Goal: Task Accomplishment & Management: Manage account settings

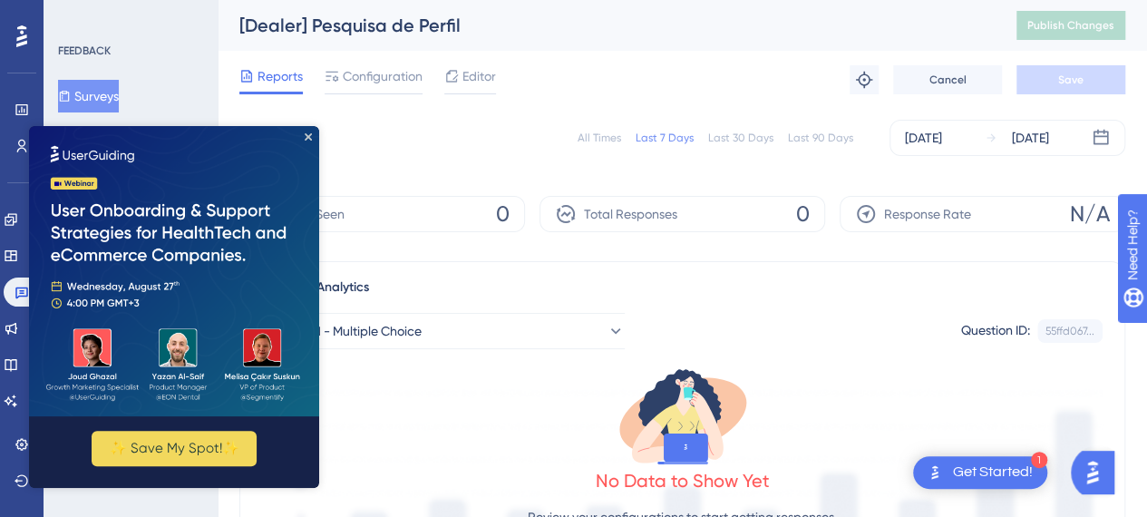
click at [298, 137] on img at bounding box center [174, 271] width 290 height 290
click at [306, 140] on img at bounding box center [174, 271] width 290 height 290
click at [100, 92] on button "Surveys" at bounding box center [88, 96] width 61 height 33
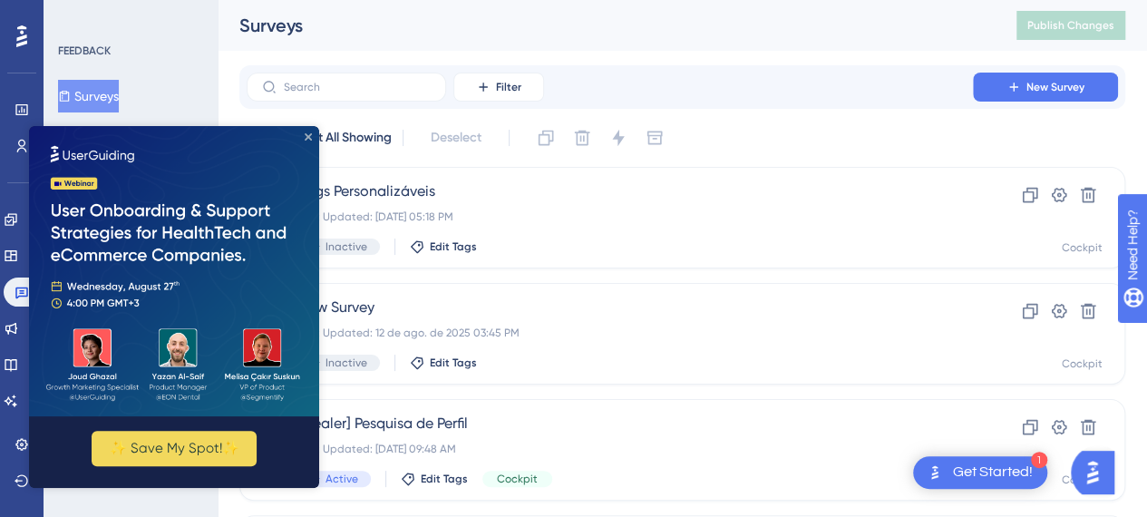
click at [309, 137] on icon "Close Preview" at bounding box center [308, 136] width 7 height 7
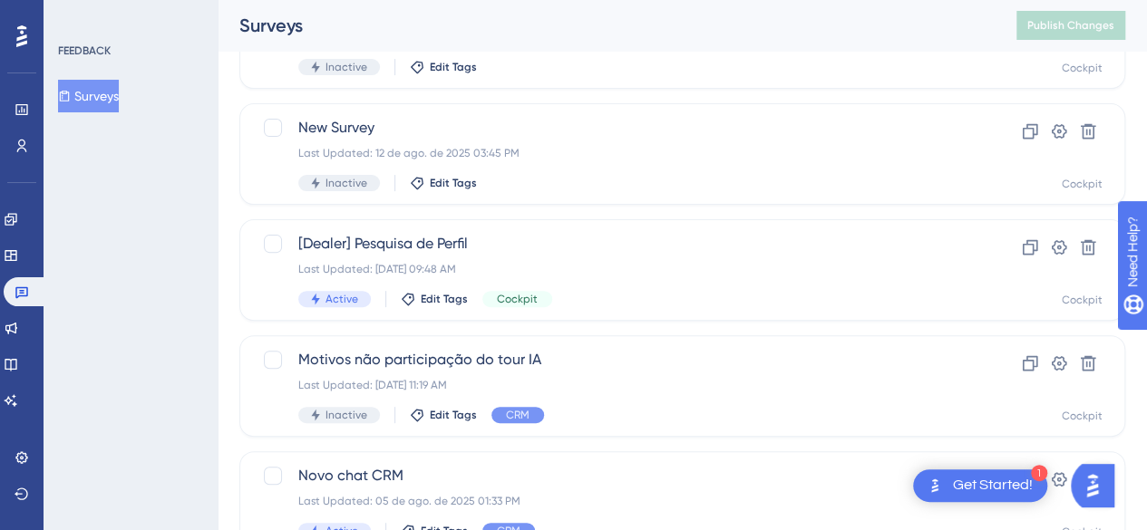
scroll to position [181, 0]
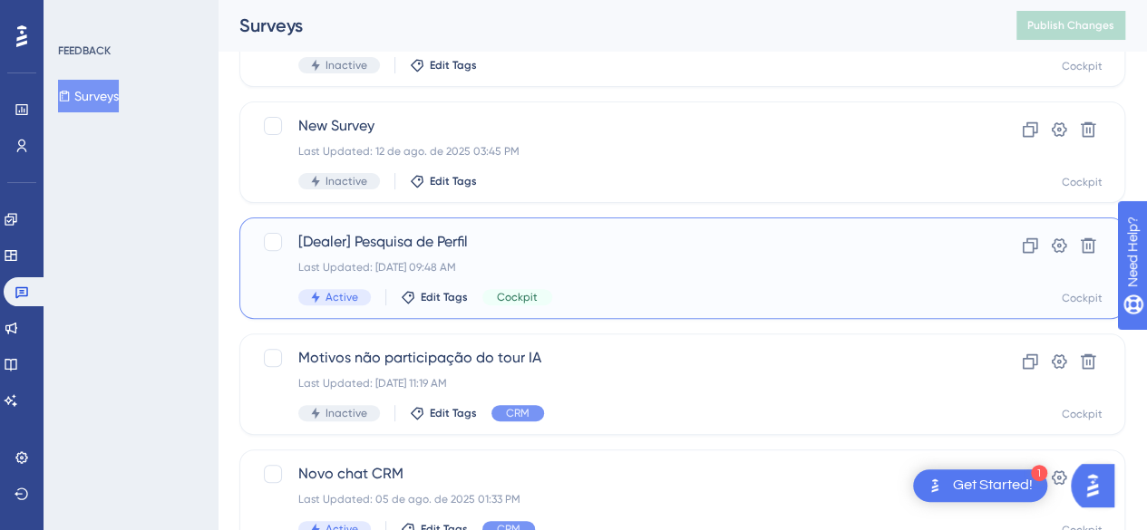
click at [424, 240] on span "[Dealer] Pesquisa de Perfil" at bounding box center [609, 242] width 623 height 22
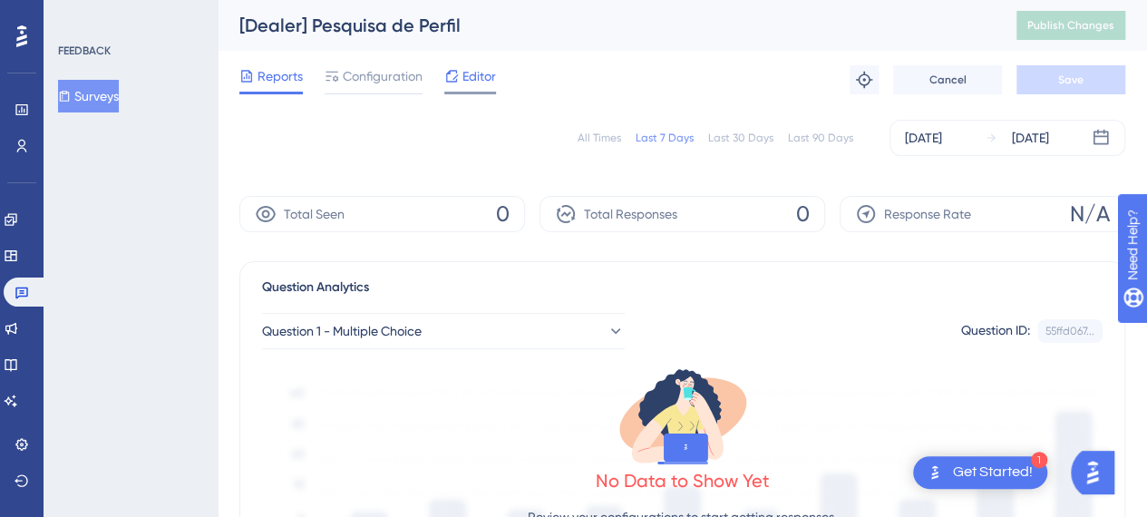
click at [482, 70] on span "Editor" at bounding box center [479, 76] width 34 height 22
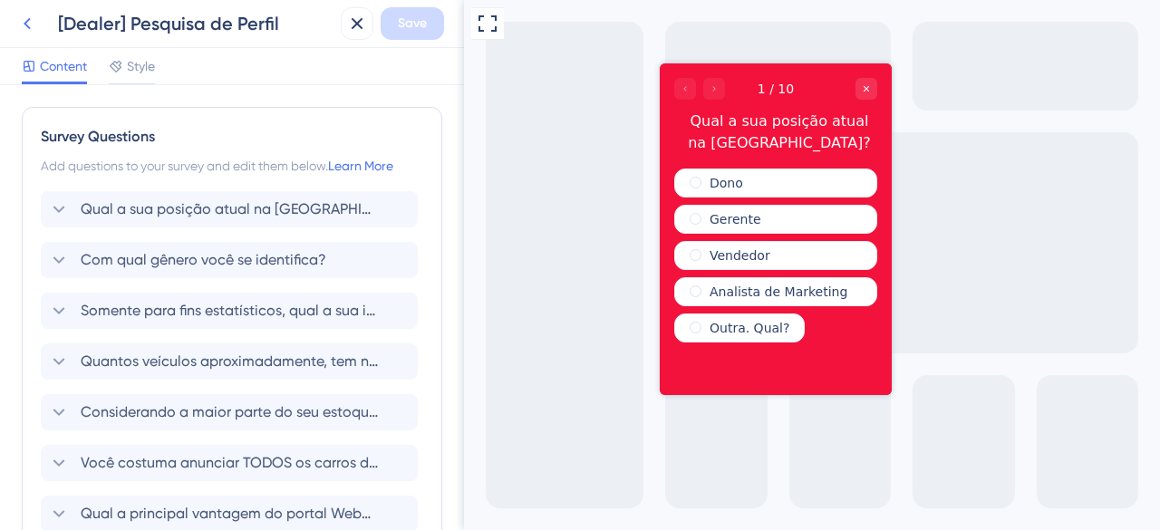
click at [20, 17] on icon at bounding box center [27, 24] width 22 height 22
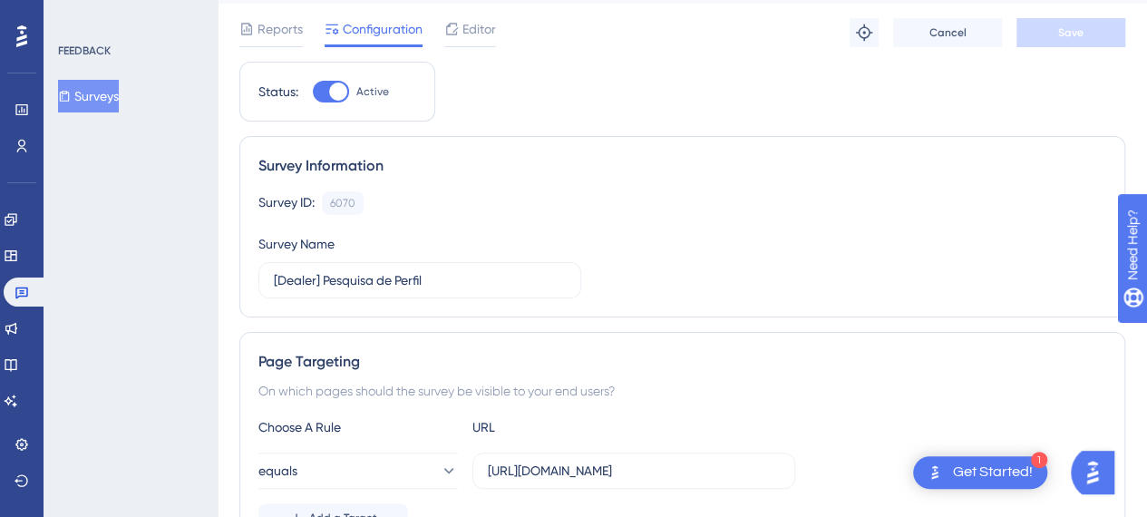
scroll to position [181, 0]
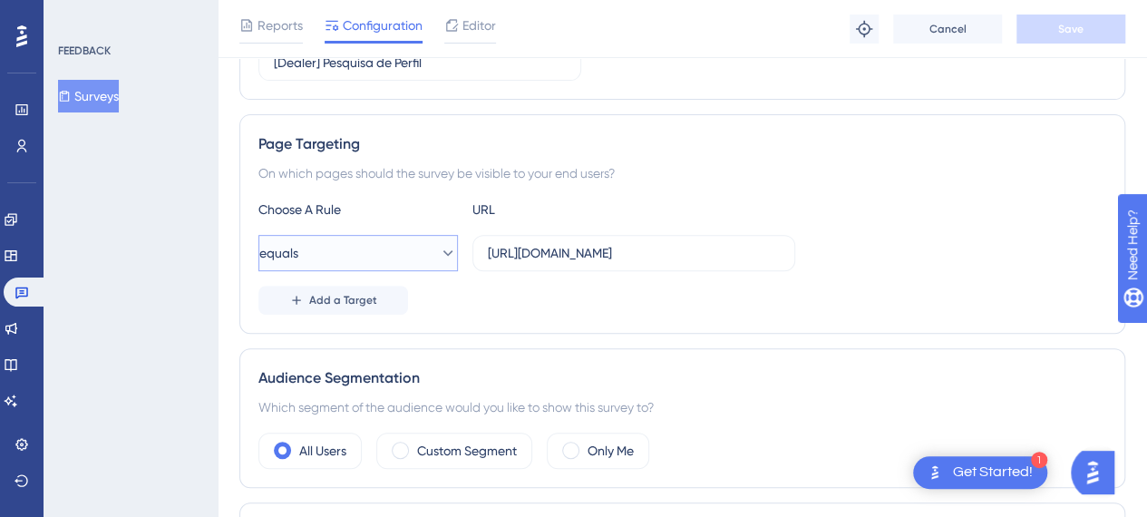
click at [439, 244] on icon at bounding box center [448, 253] width 18 height 18
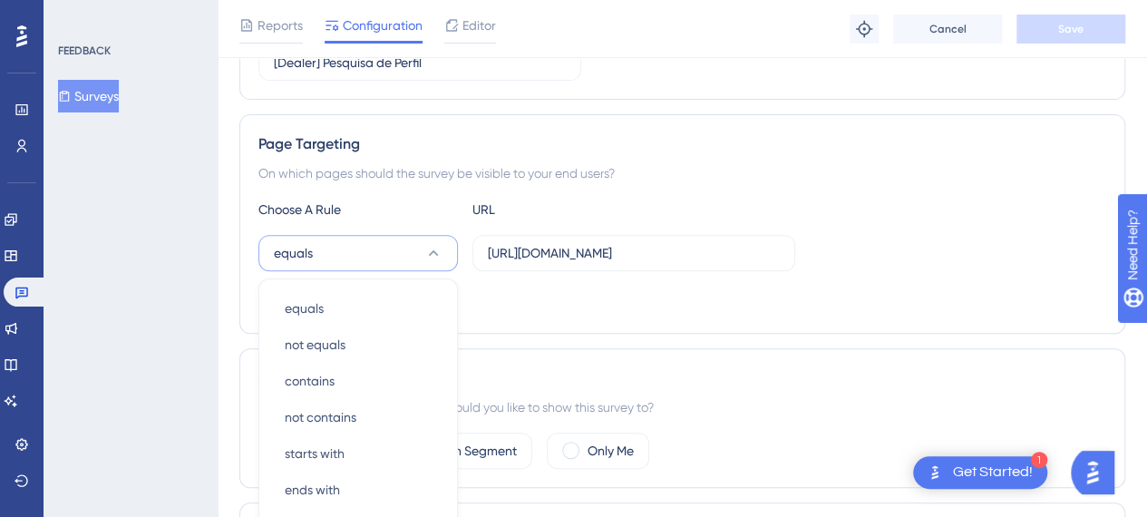
scroll to position [428, 0]
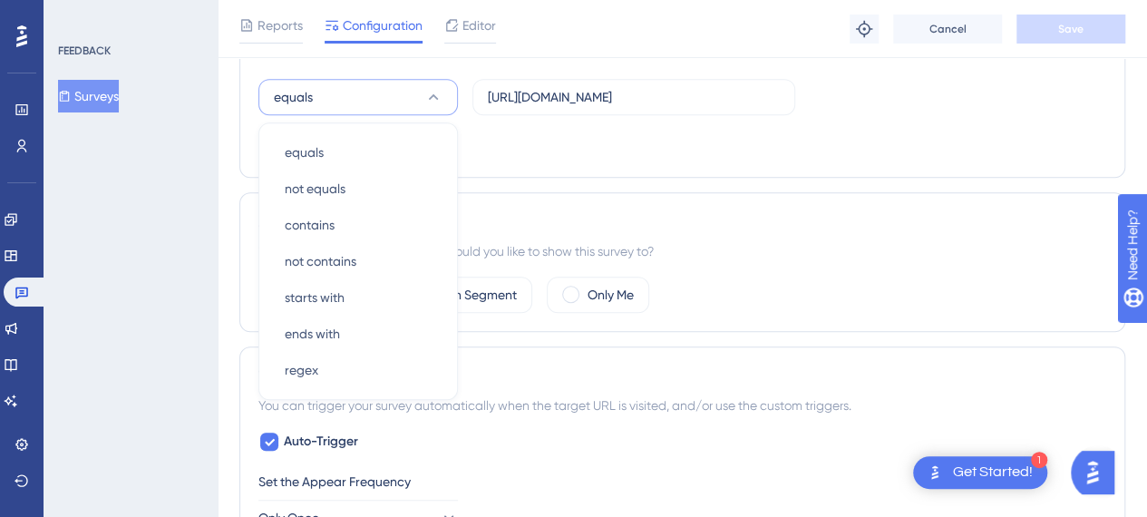
click at [785, 172] on div "Page Targeting On which pages should the survey be visible to your end users? C…" at bounding box center [681, 67] width 885 height 219
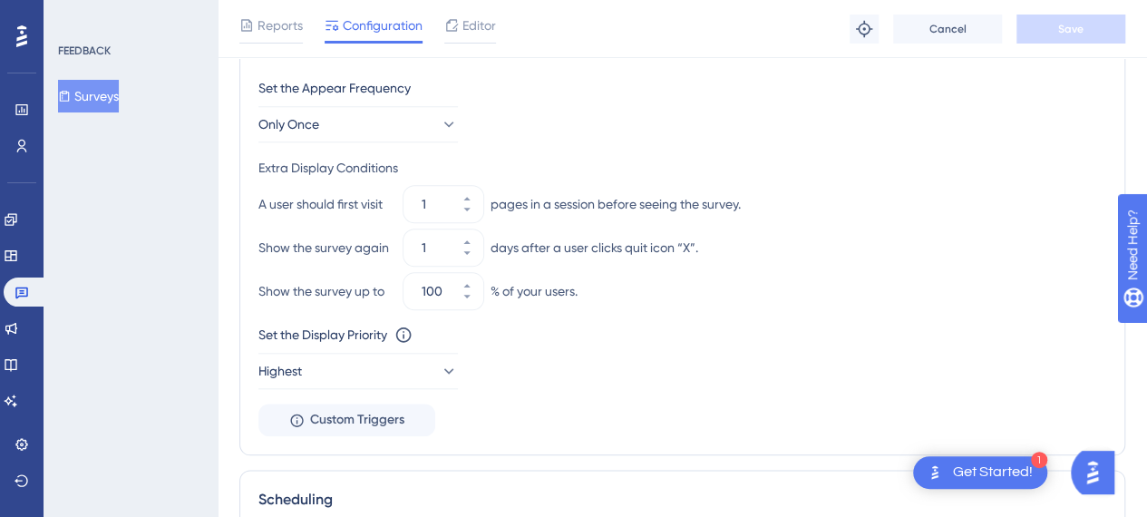
scroll to position [700, 0]
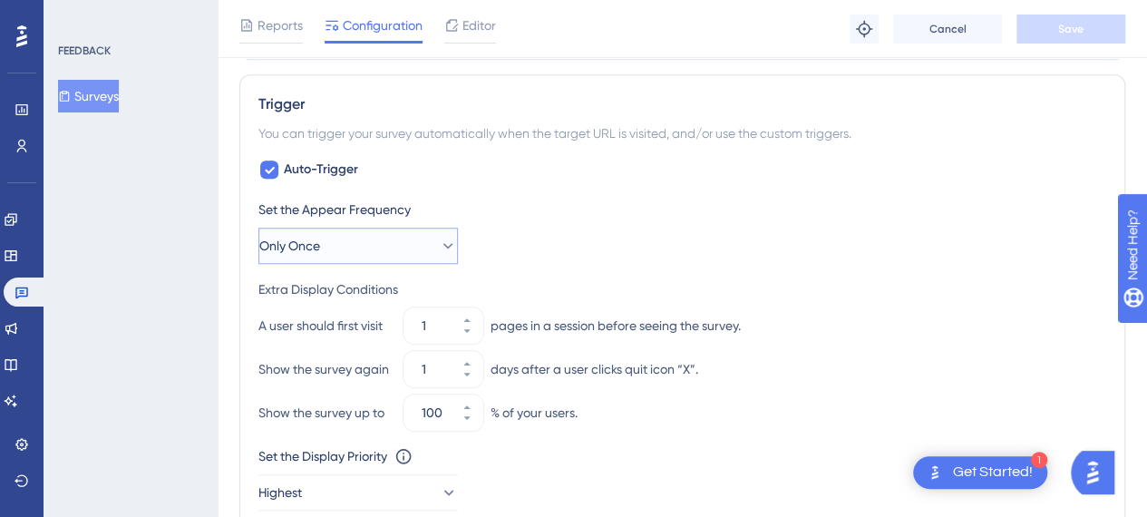
click at [439, 237] on icon at bounding box center [448, 246] width 18 height 18
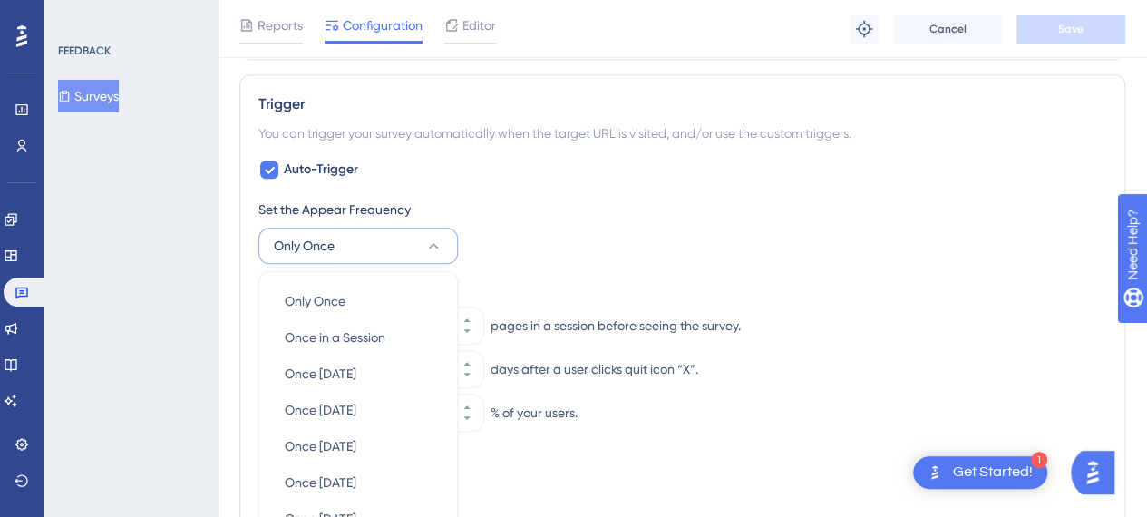
scroll to position [883, 0]
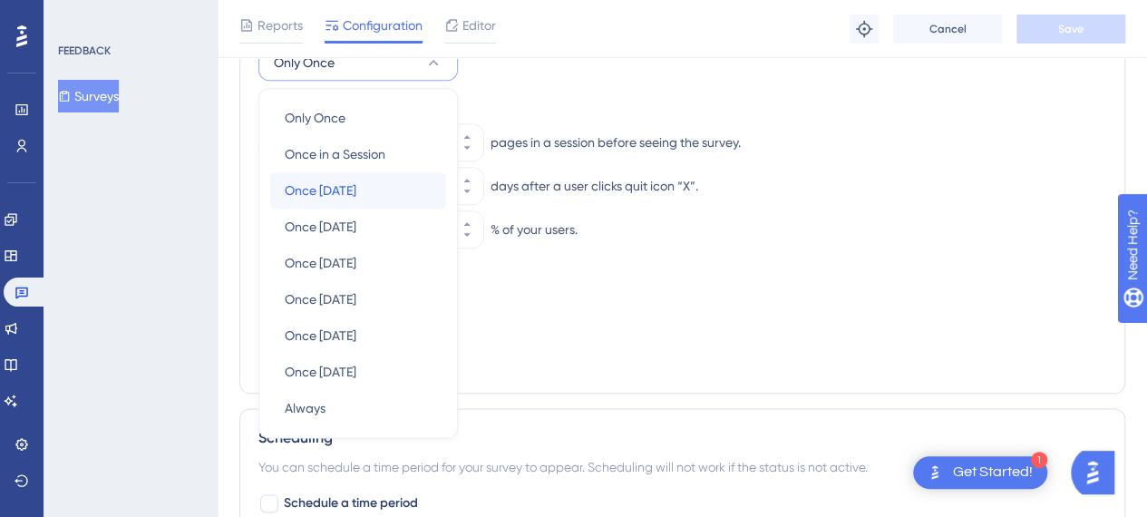
click at [356, 184] on span "Once [DATE]" at bounding box center [321, 190] width 72 height 22
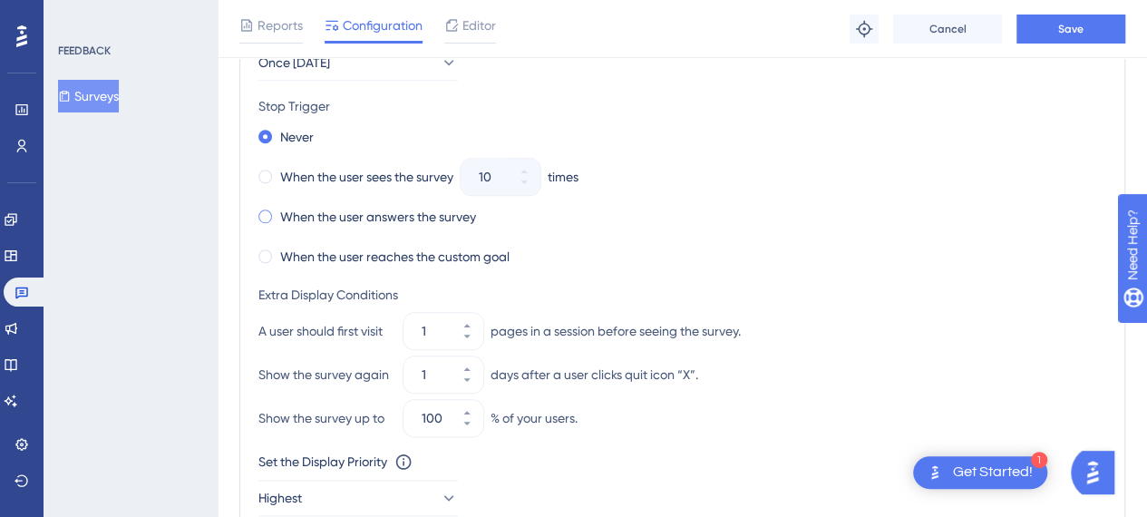
click at [281, 213] on label "When the user answers the survey" at bounding box center [378, 217] width 196 height 22
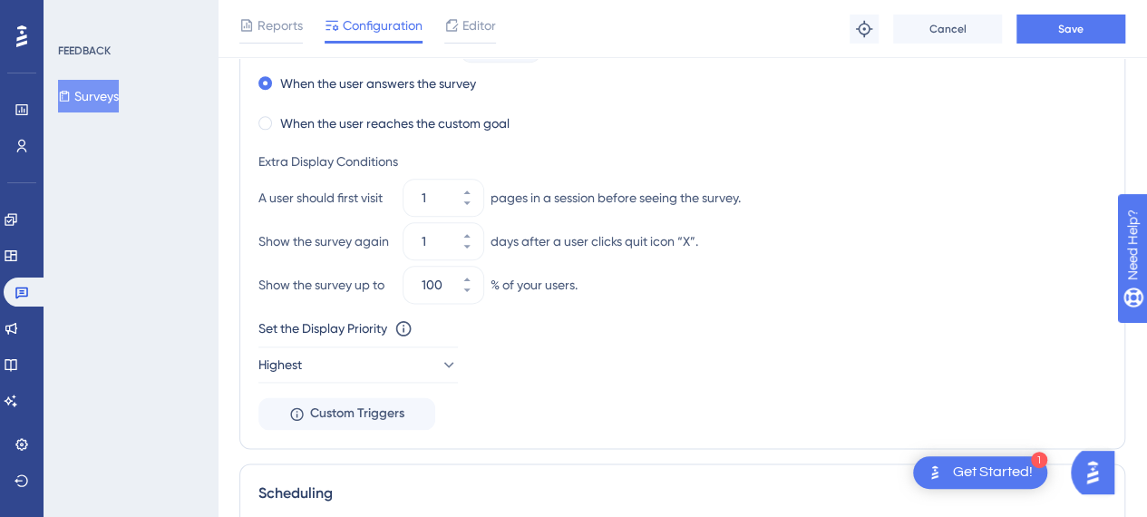
scroll to position [1011, 0]
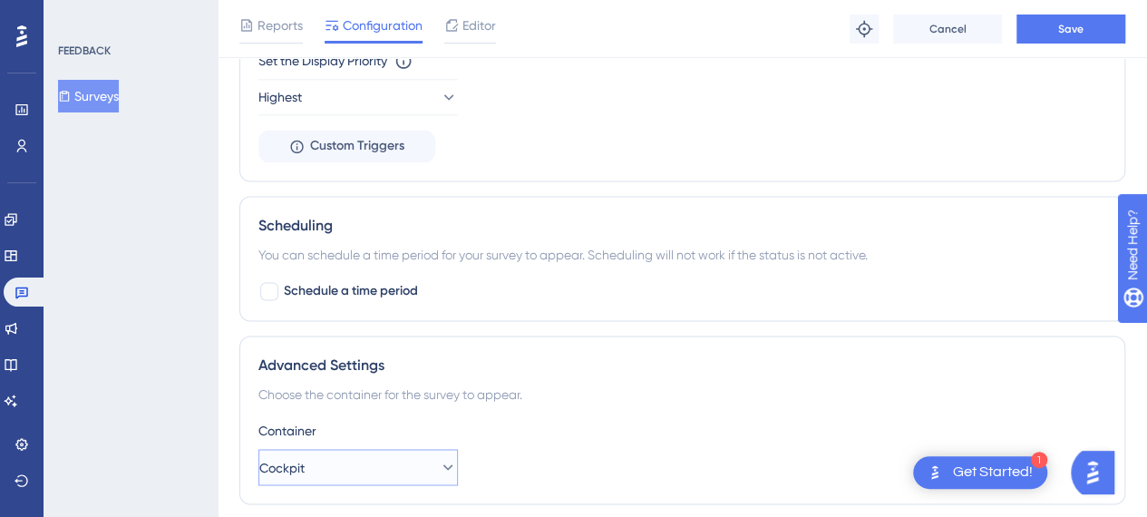
click at [439, 458] on icon at bounding box center [448, 467] width 18 height 18
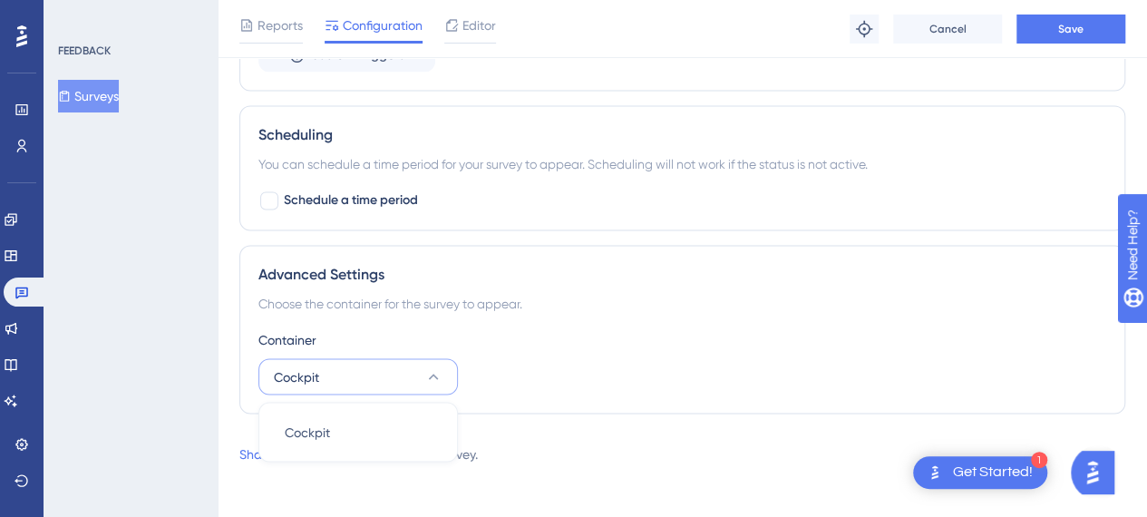
click at [682, 307] on div "Choose the container for the survey to appear." at bounding box center [681, 304] width 847 height 22
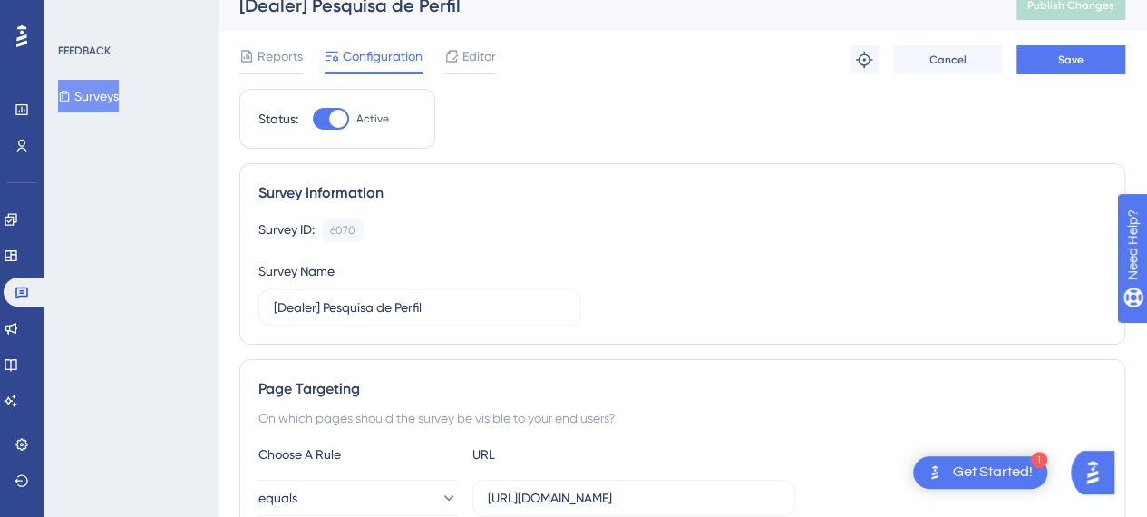
scroll to position [0, 0]
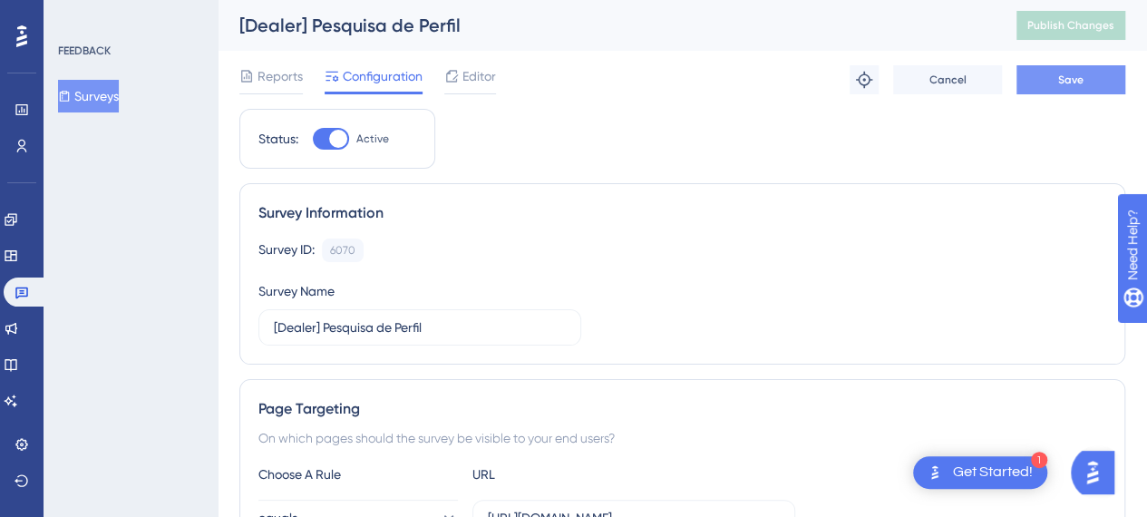
click at [1060, 78] on span "Save" at bounding box center [1070, 80] width 25 height 15
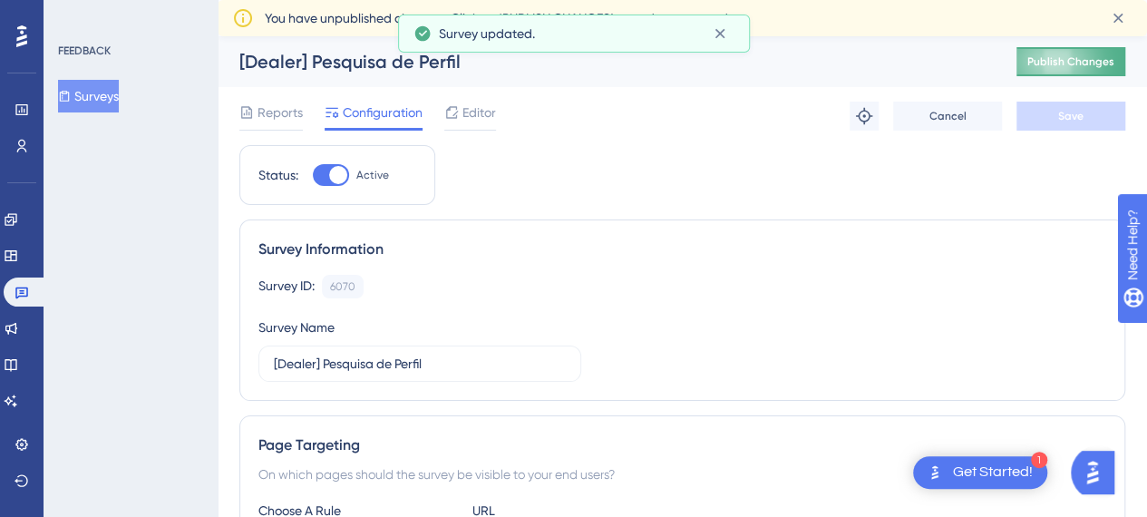
click at [1066, 71] on button "Publish Changes" at bounding box center [1070, 61] width 109 height 29
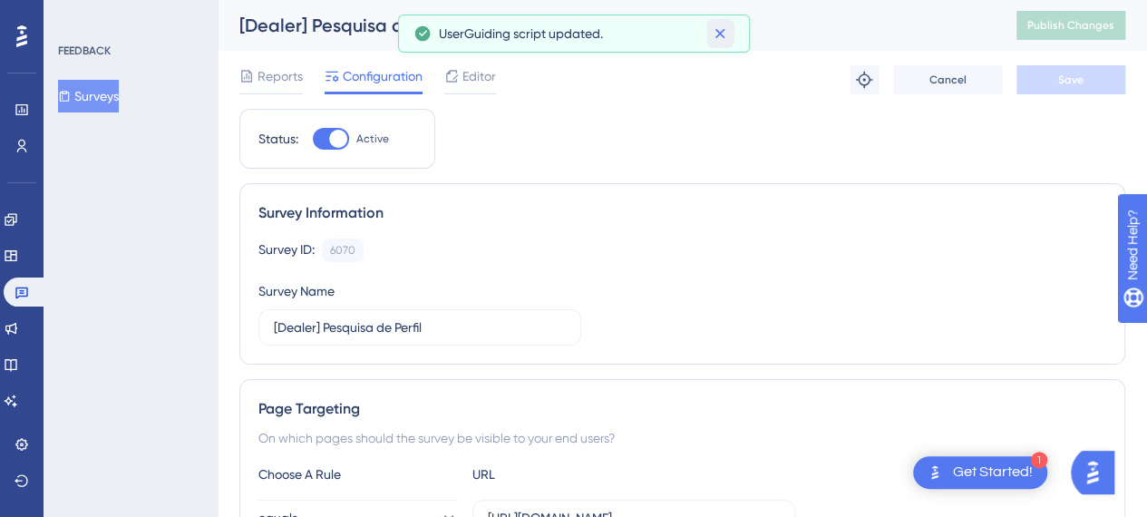
click at [722, 33] on icon at bounding box center [720, 33] width 18 height 18
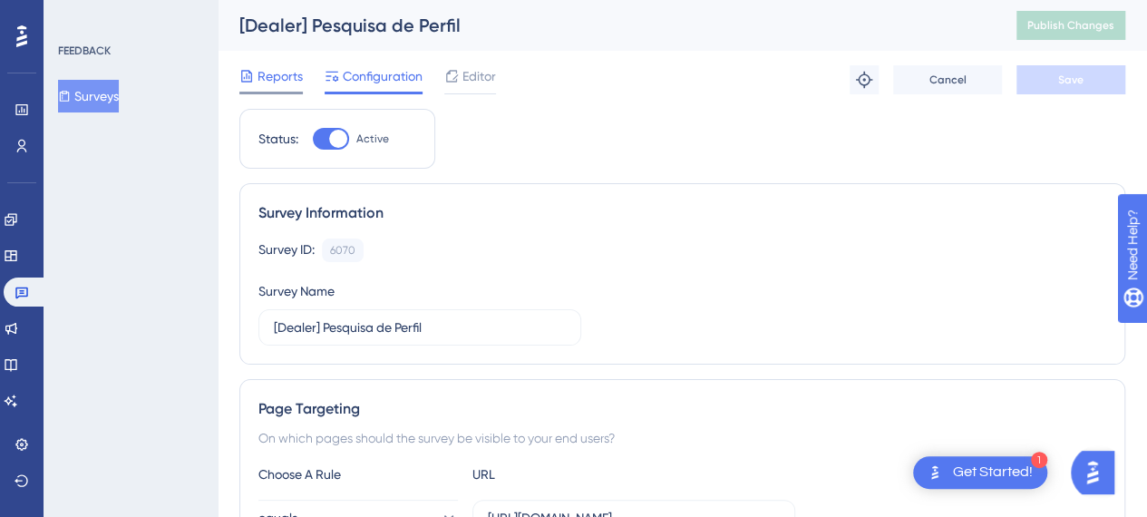
click at [255, 82] on div "Reports" at bounding box center [270, 76] width 63 height 22
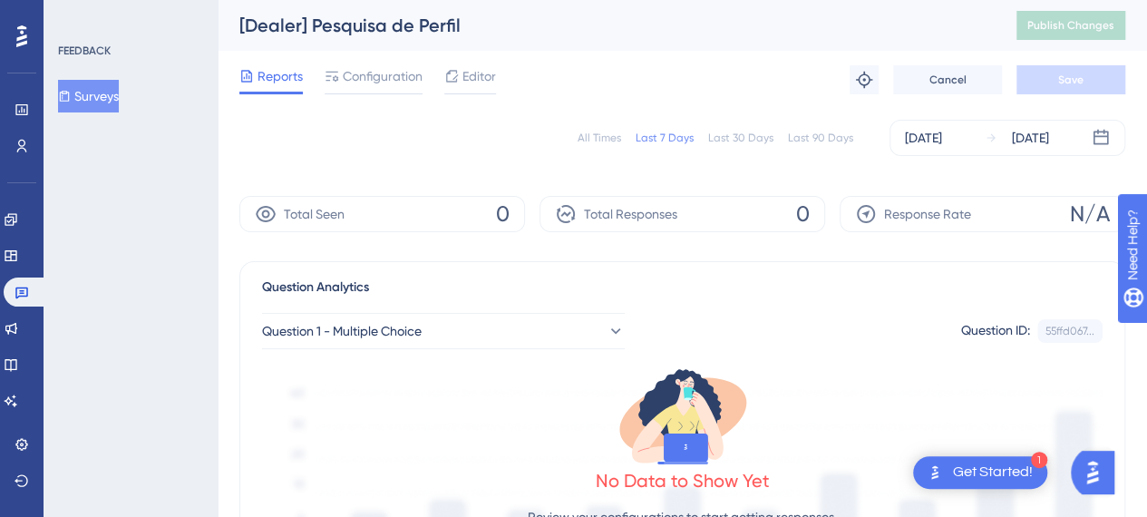
click at [87, 95] on button "Surveys" at bounding box center [88, 96] width 61 height 33
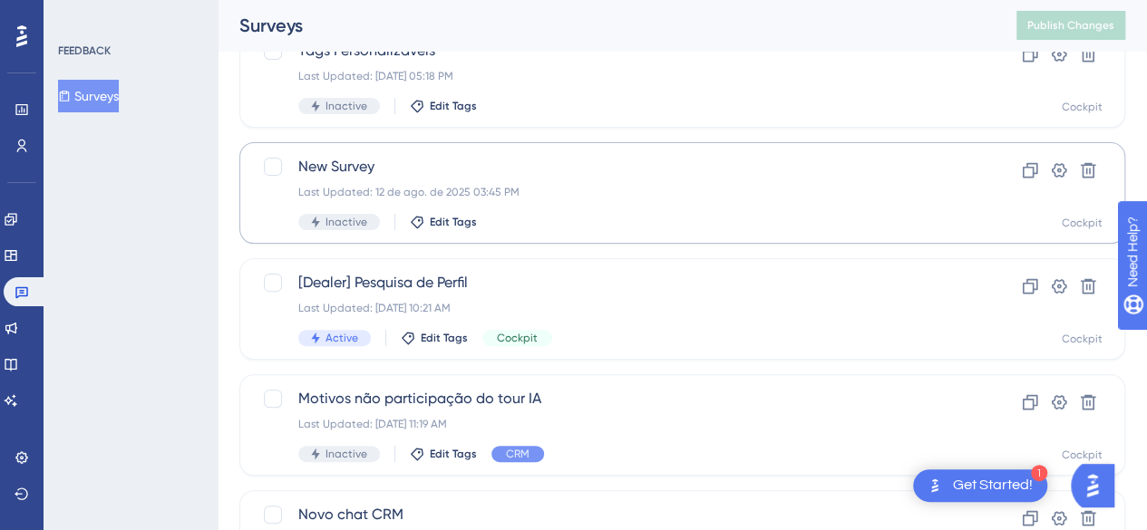
scroll to position [272, 0]
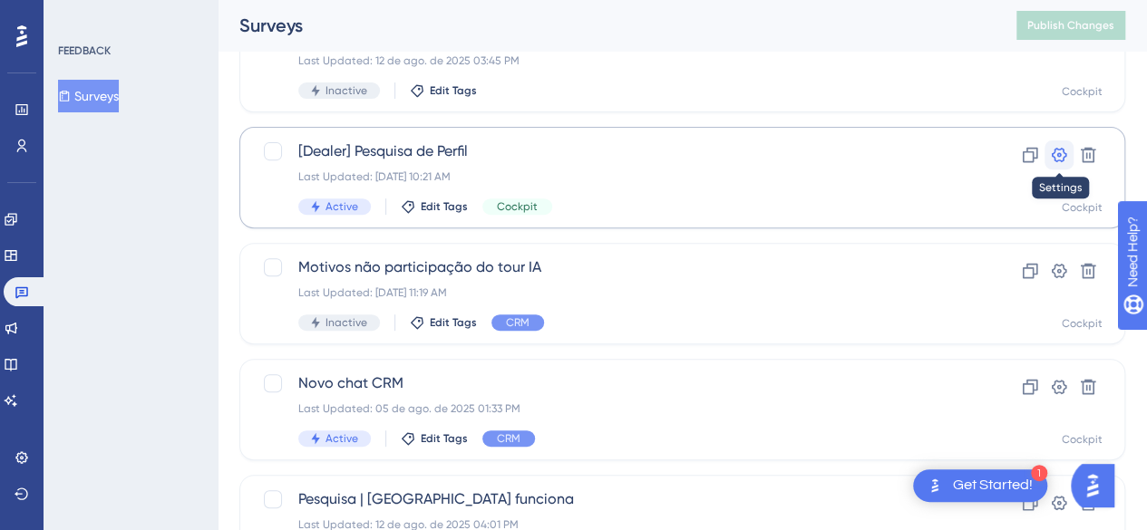
click at [1060, 159] on icon at bounding box center [1059, 155] width 18 height 18
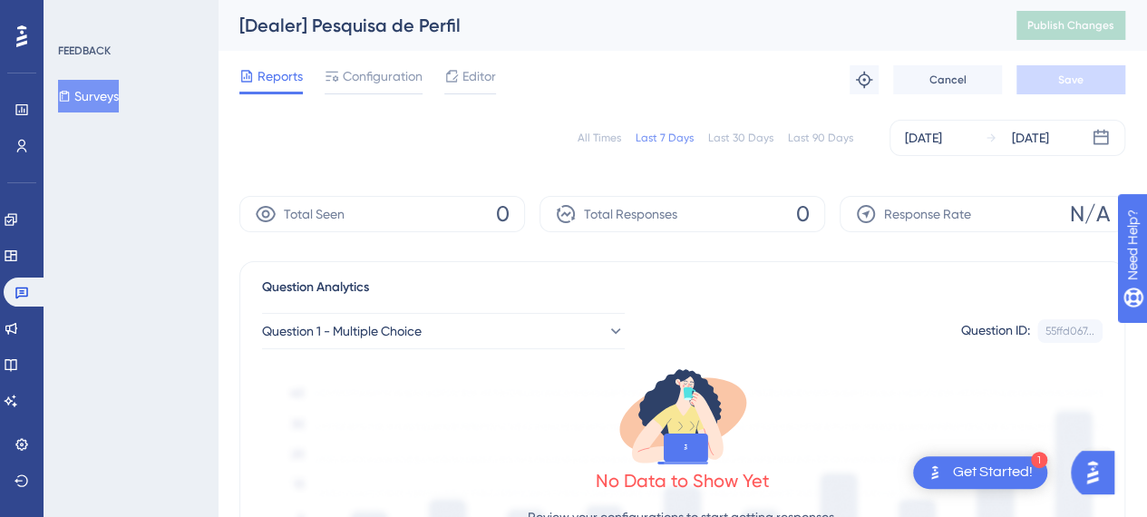
scroll to position [181, 0]
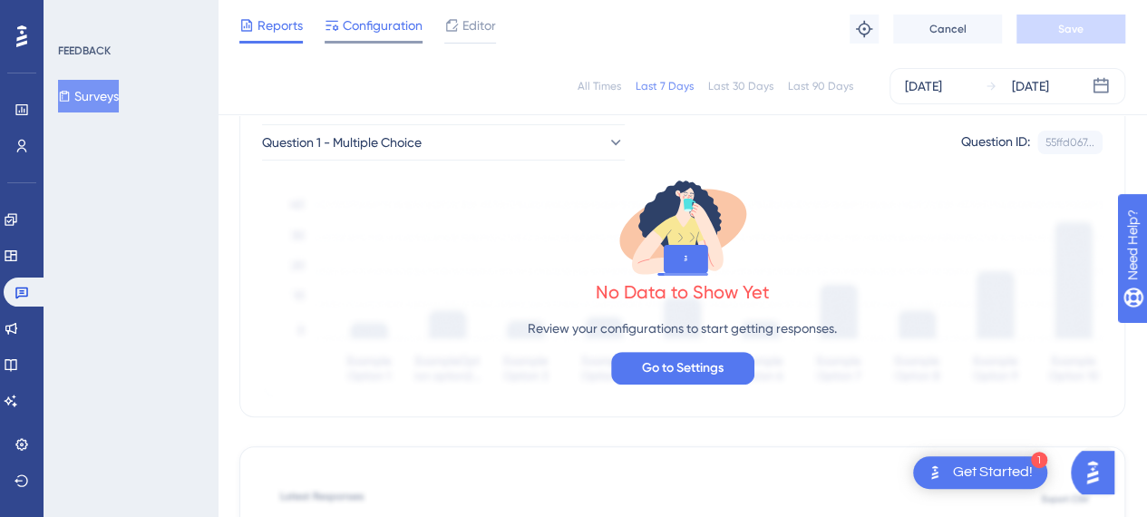
click at [381, 34] on span "Configuration" at bounding box center [383, 26] width 80 height 22
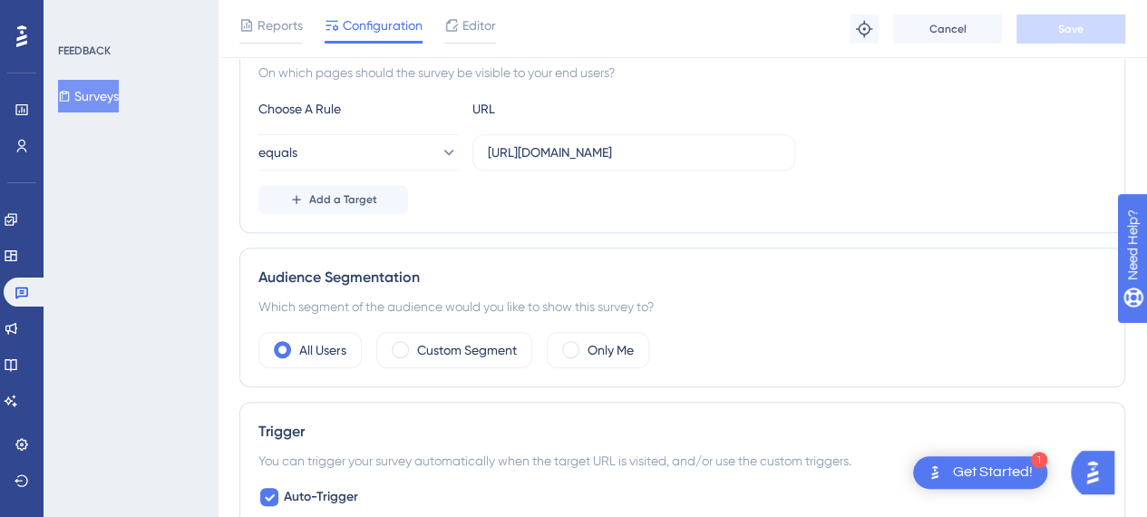
scroll to position [181, 0]
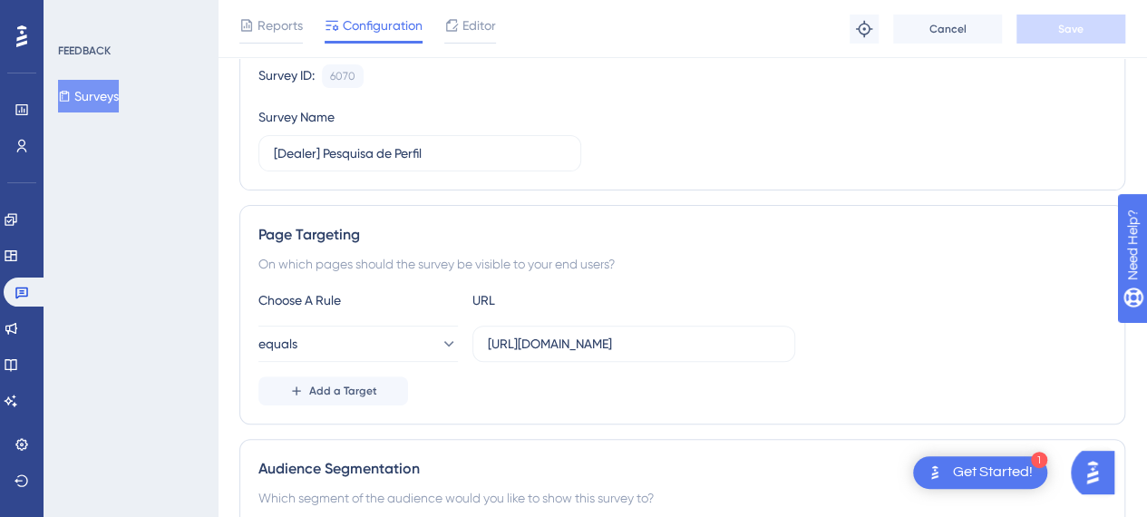
click at [103, 94] on button "Surveys" at bounding box center [88, 96] width 61 height 33
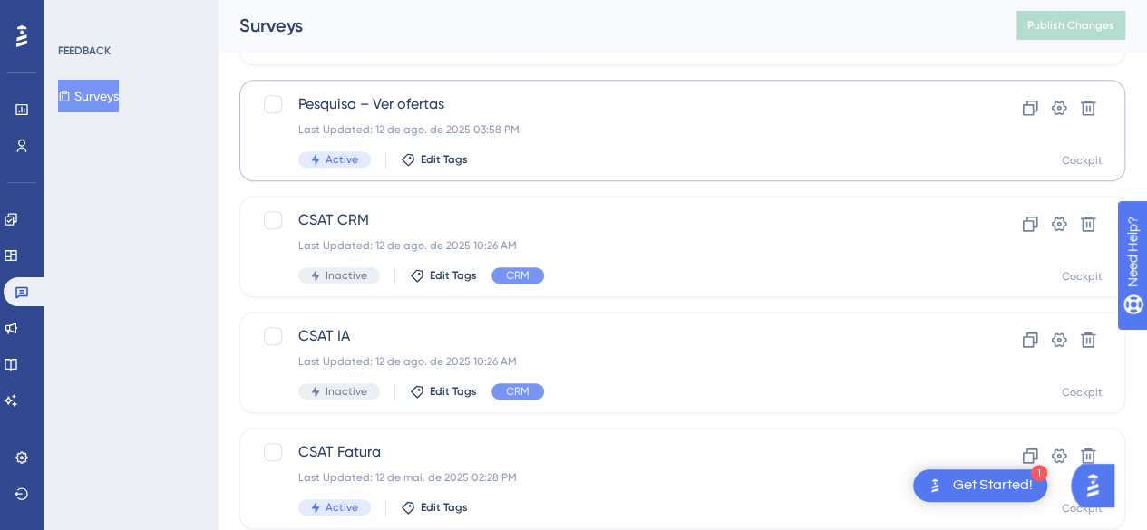
scroll to position [816, 0]
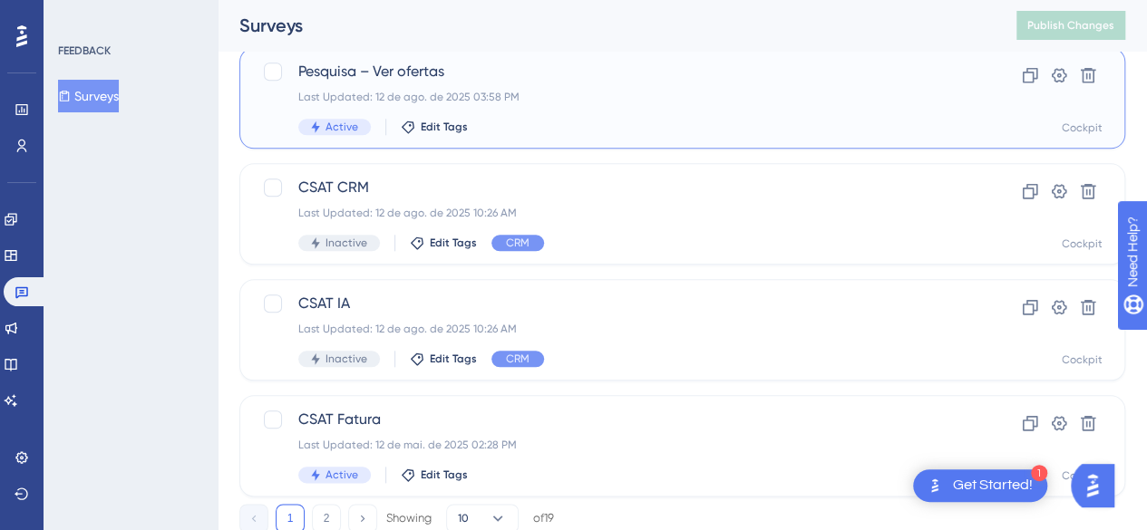
click at [569, 75] on span "Pesquisa – Ver ofertas" at bounding box center [609, 72] width 623 height 22
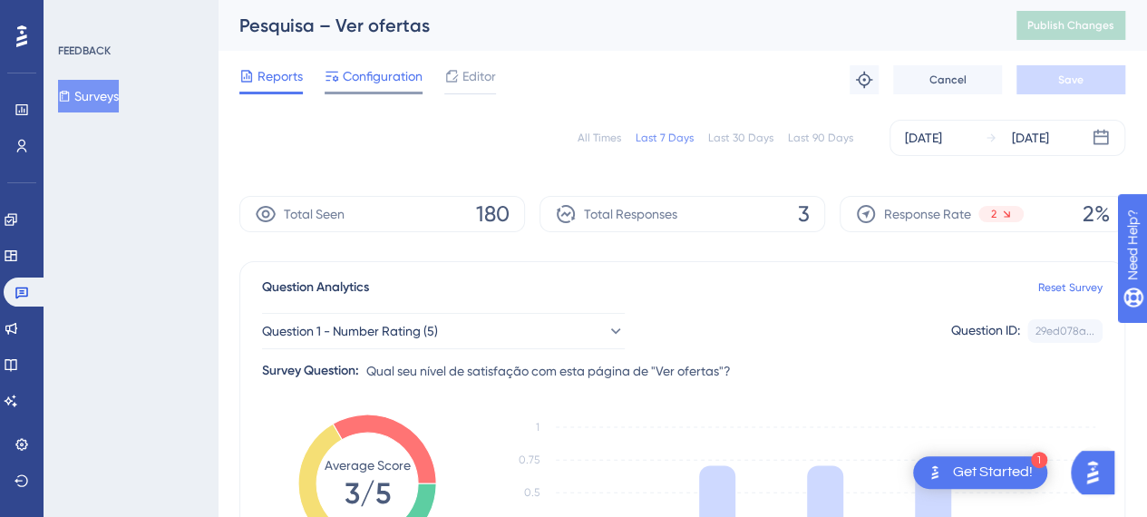
click at [393, 82] on span "Configuration" at bounding box center [383, 76] width 80 height 22
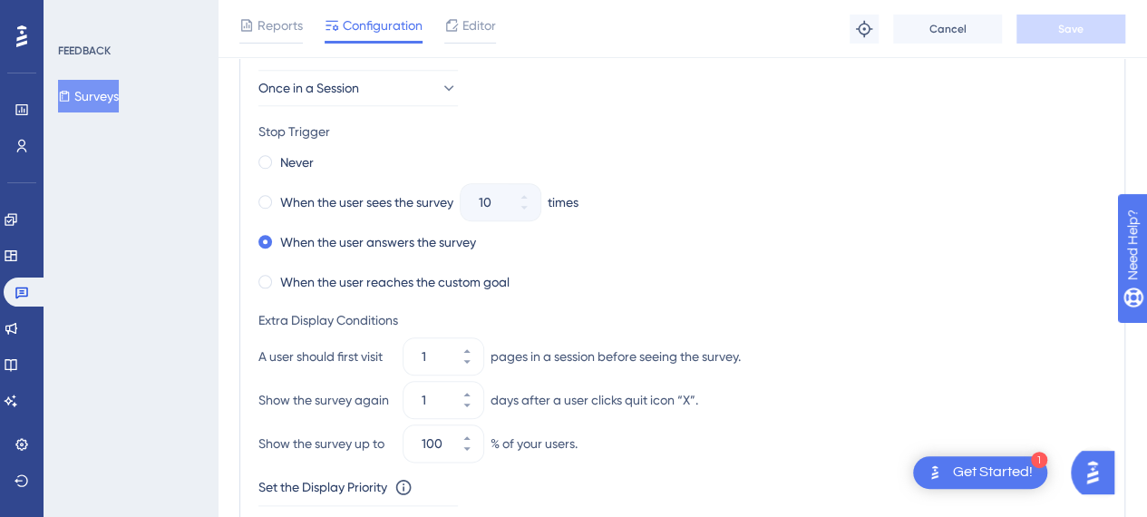
scroll to position [725, 0]
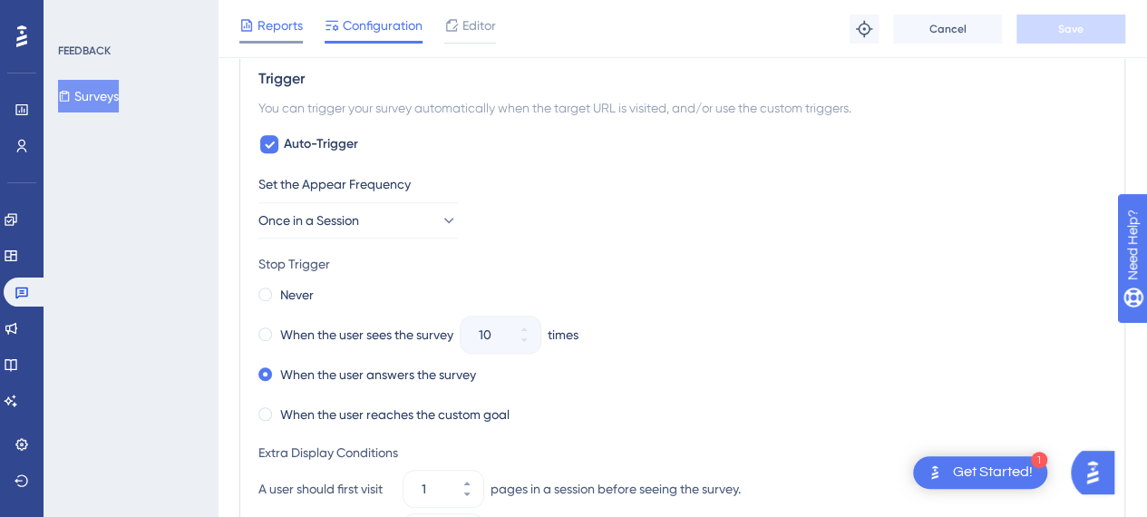
click at [277, 32] on span "Reports" at bounding box center [279, 26] width 45 height 22
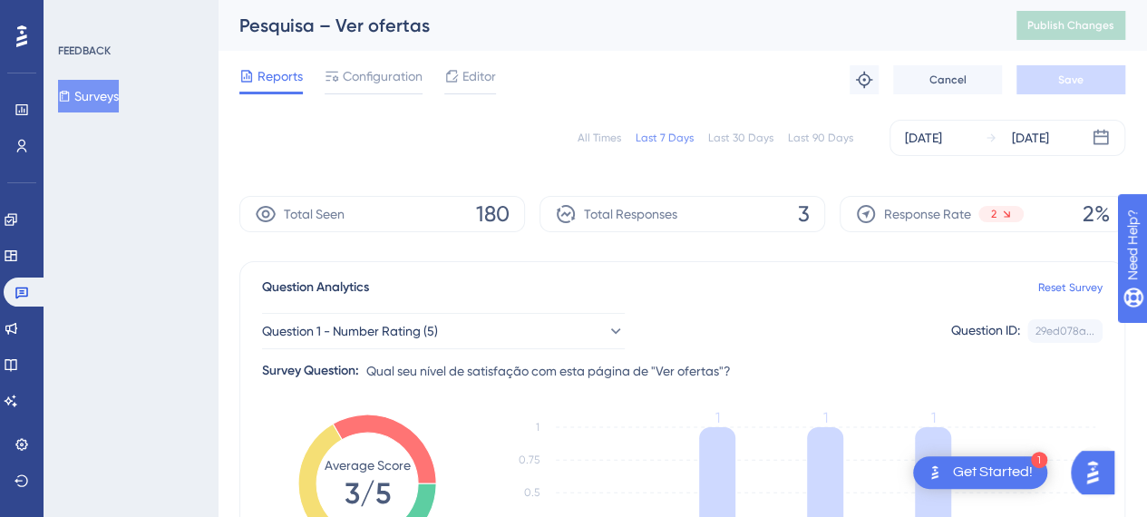
click at [71, 97] on icon at bounding box center [64, 96] width 13 height 13
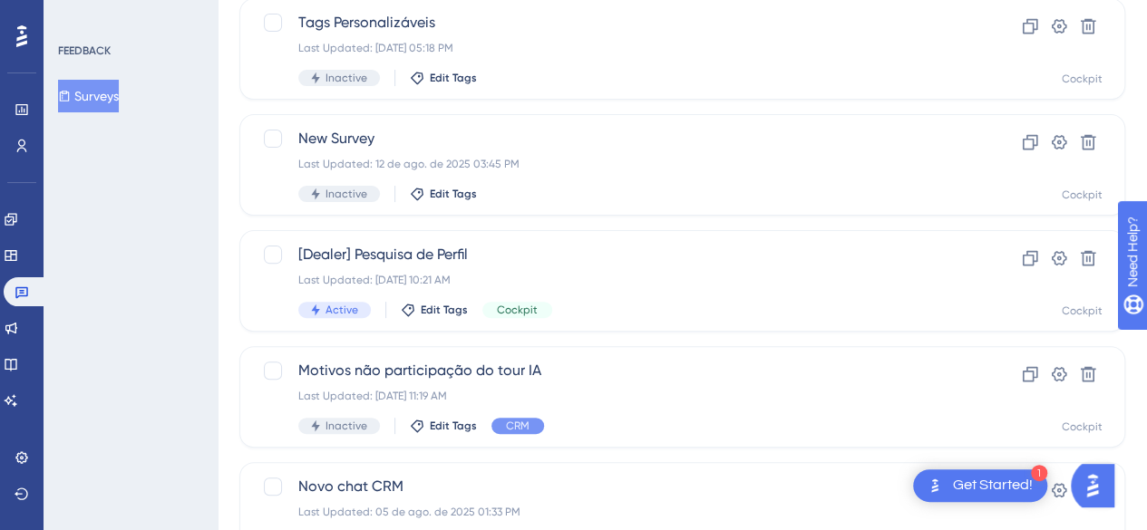
scroll to position [181, 0]
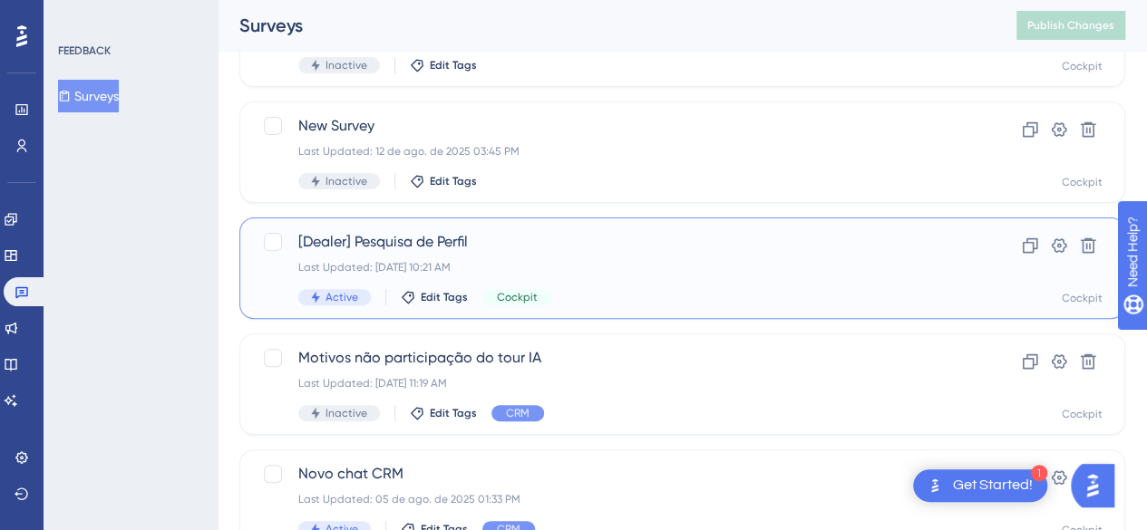
click at [567, 250] on span "[Dealer] Pesquisa de Perfil" at bounding box center [609, 242] width 623 height 22
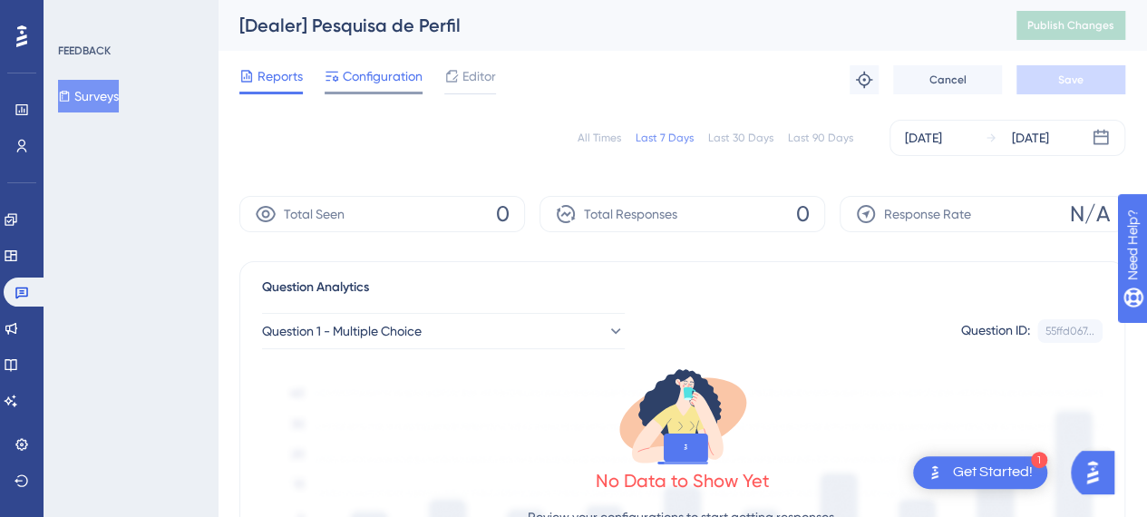
click at [345, 72] on span "Configuration" at bounding box center [383, 76] width 80 height 22
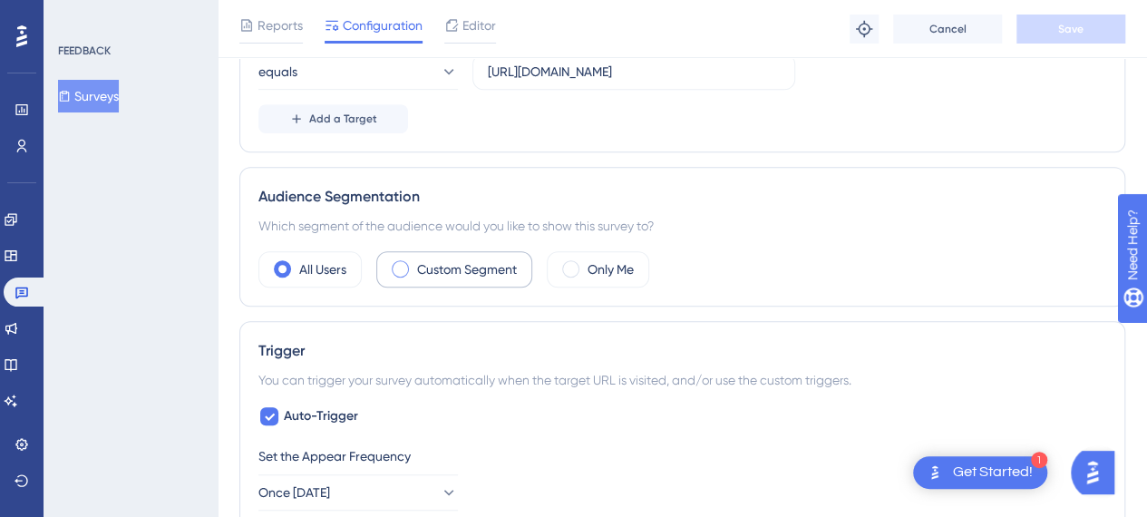
scroll to position [725, 0]
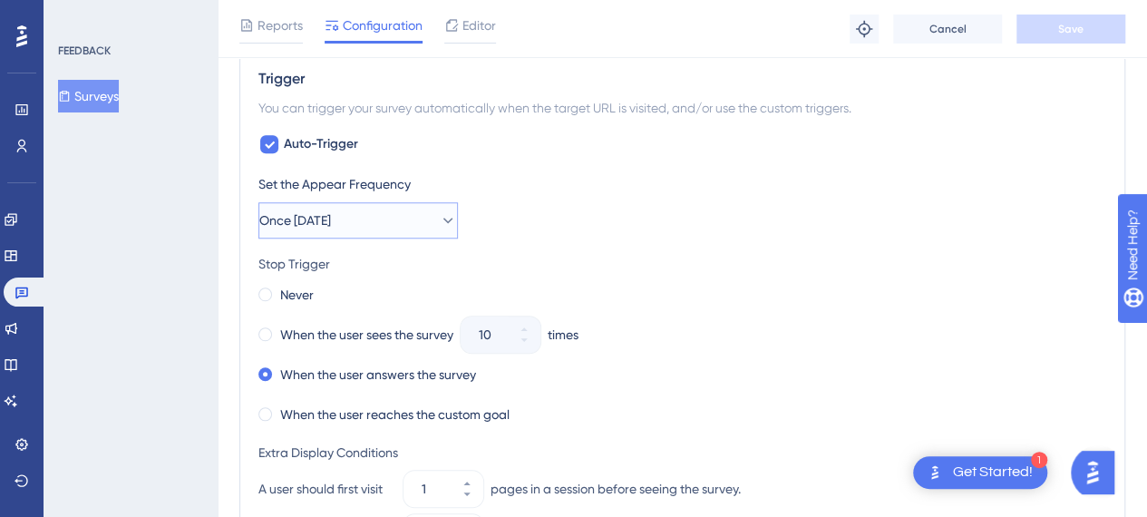
click at [411, 226] on button "Once [DATE]" at bounding box center [357, 220] width 199 height 36
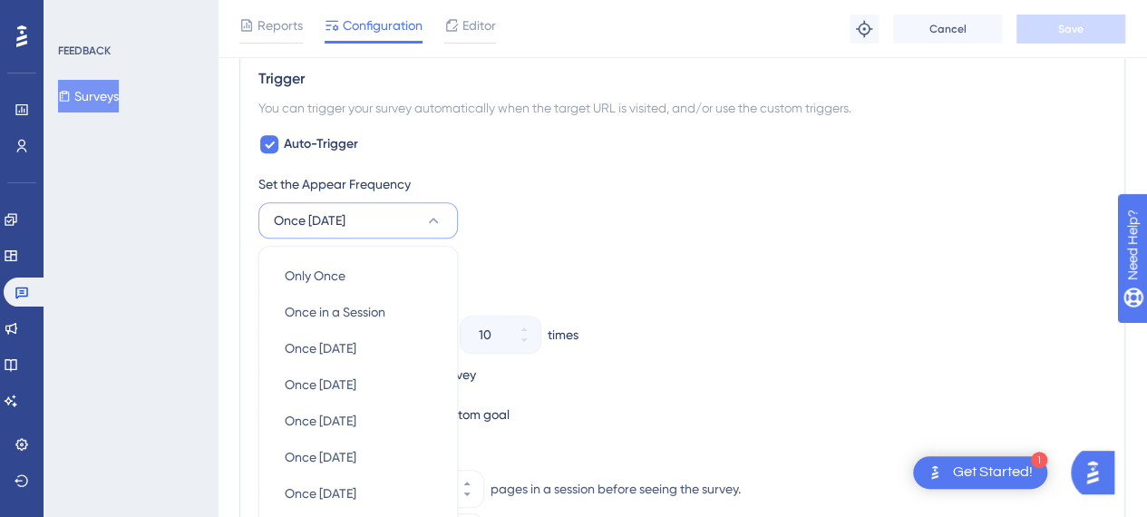
scroll to position [880, 0]
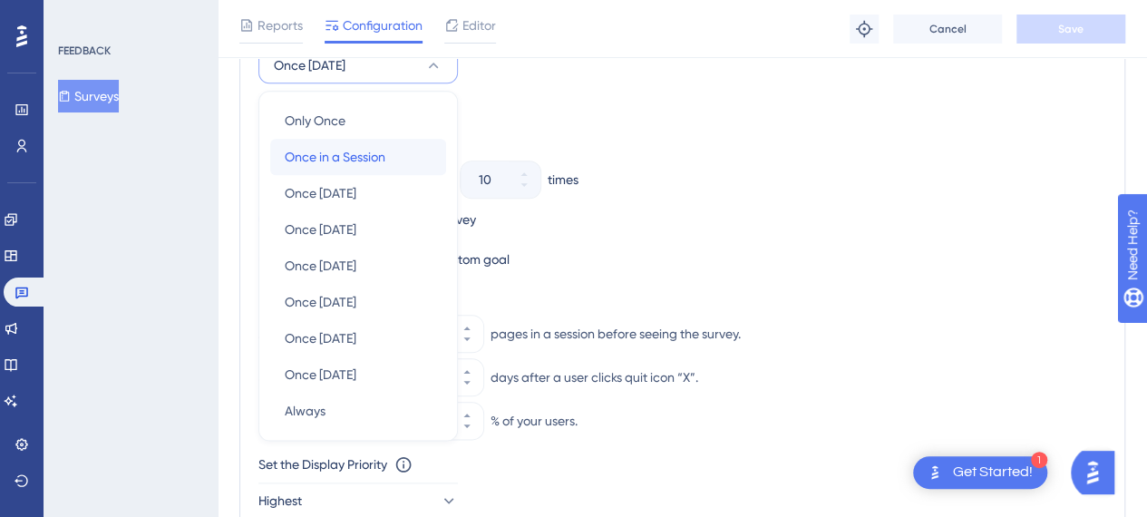
click at [370, 150] on span "Once in a Session" at bounding box center [335, 157] width 101 height 22
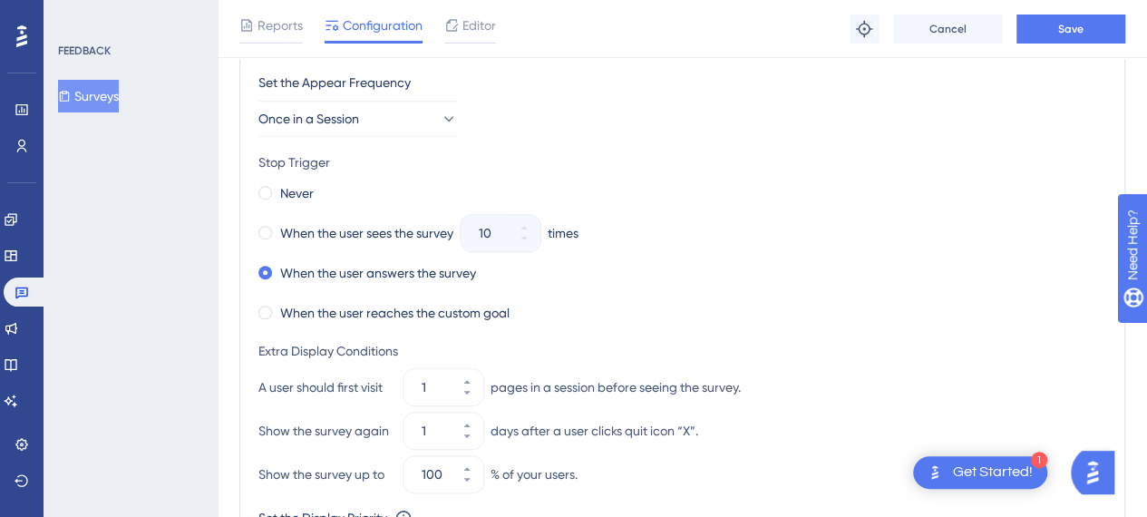
scroll to position [789, 0]
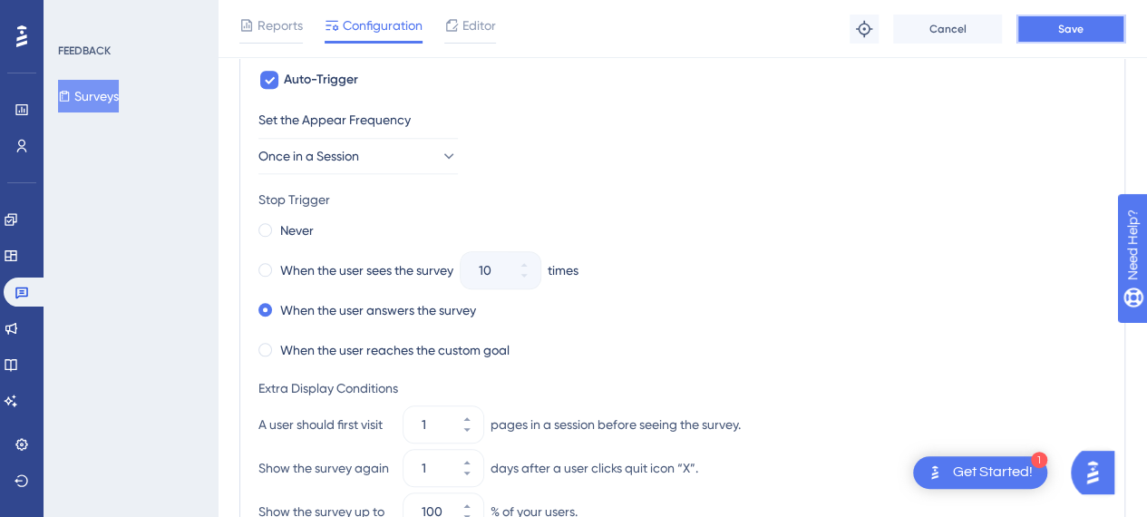
click at [1073, 35] on button "Save" at bounding box center [1070, 29] width 109 height 29
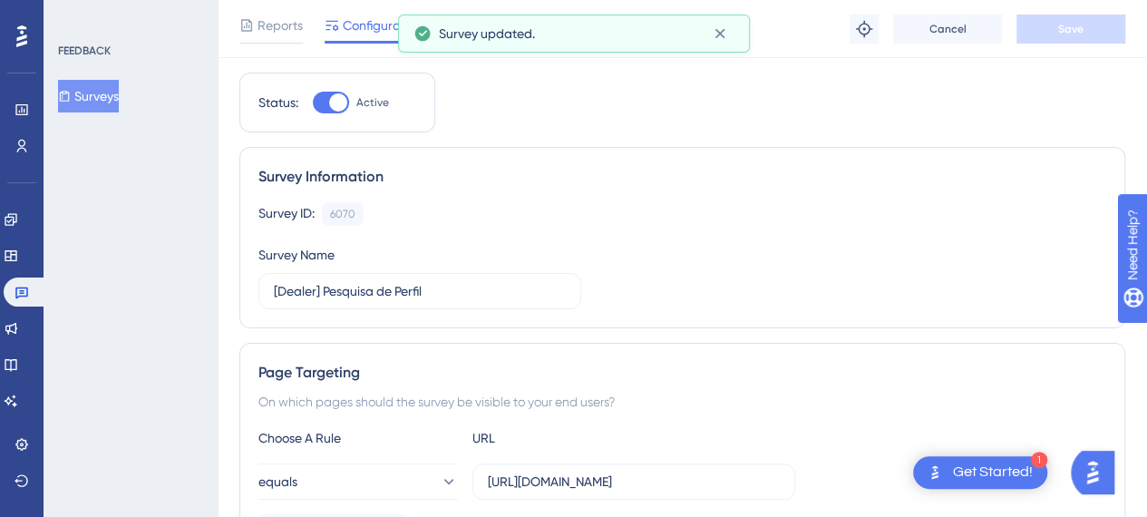
scroll to position [0, 0]
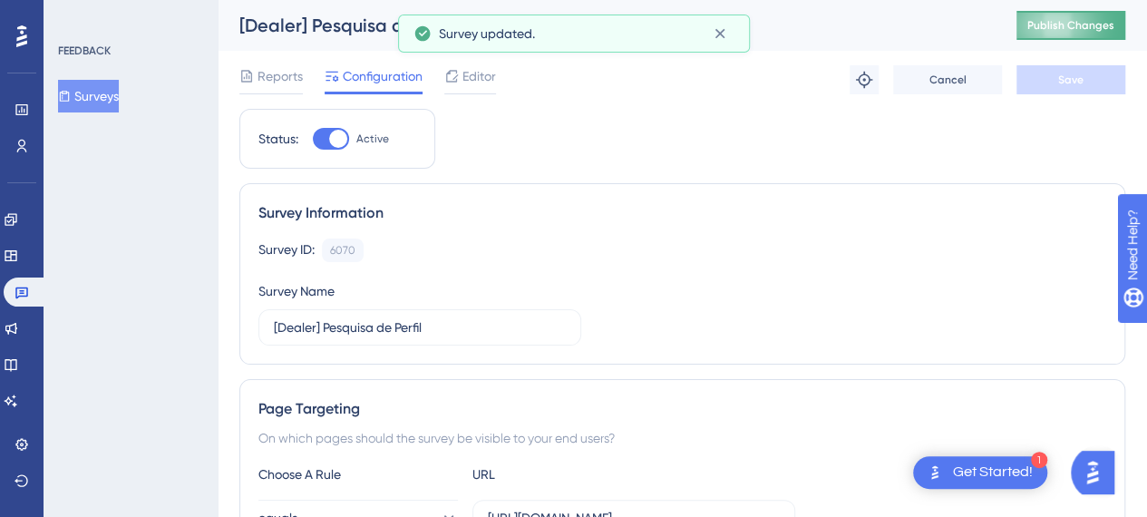
click at [1075, 18] on span "Publish Changes" at bounding box center [1070, 25] width 87 height 15
click at [727, 38] on icon at bounding box center [720, 33] width 18 height 18
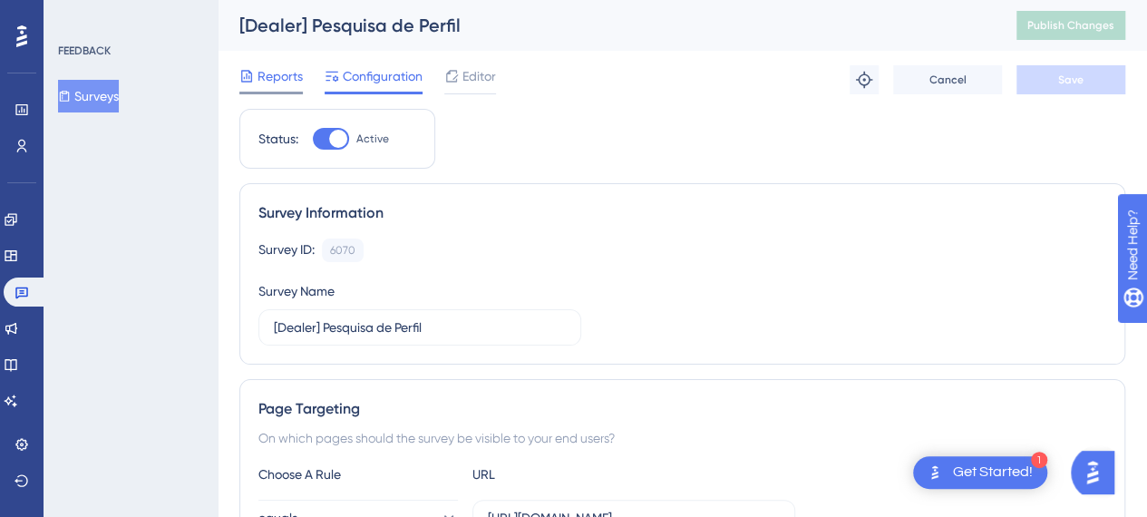
click at [256, 75] on div "Reports" at bounding box center [270, 76] width 63 height 22
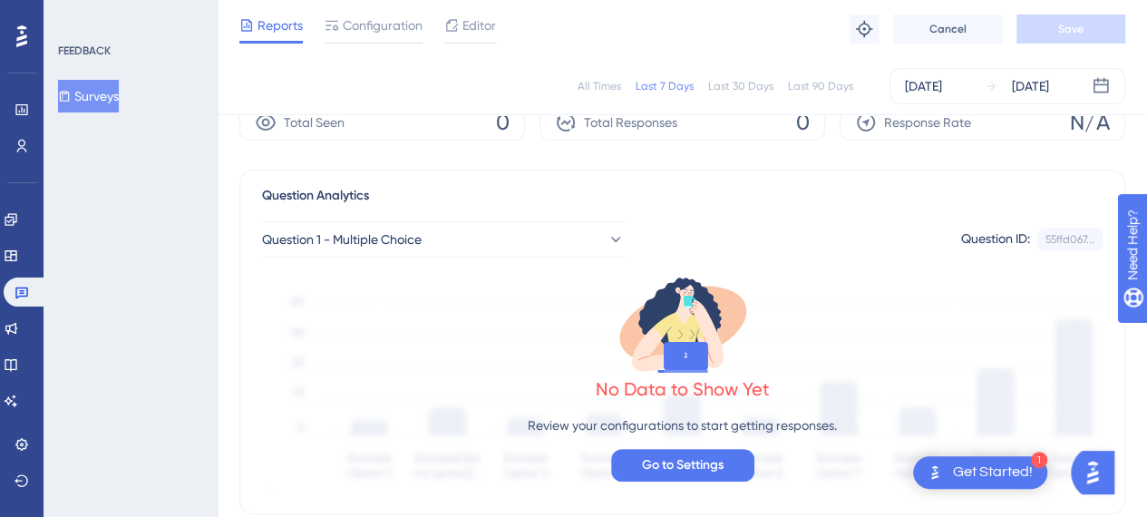
scroll to position [181, 0]
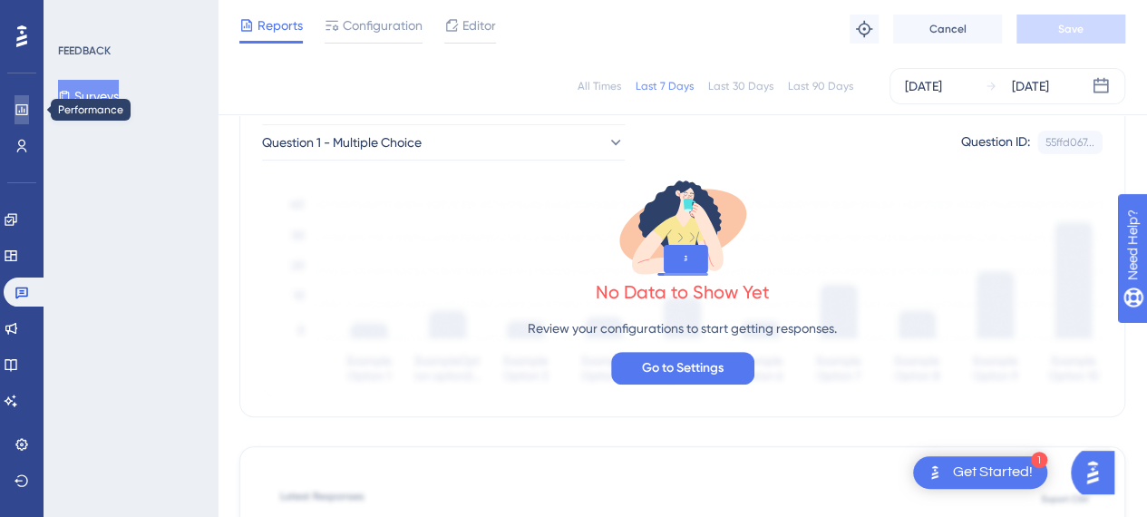
click at [24, 107] on icon at bounding box center [22, 109] width 15 height 15
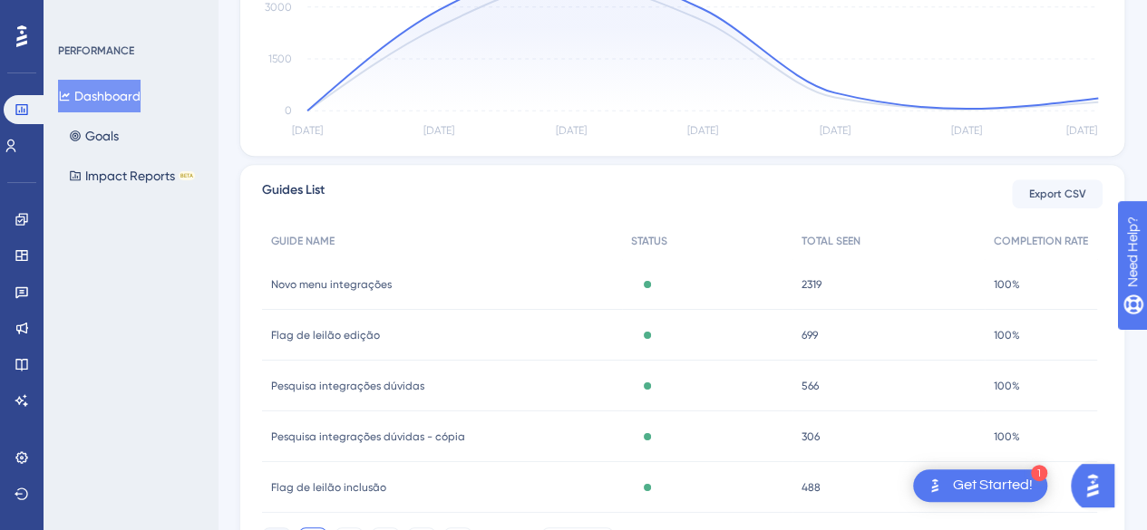
scroll to position [634, 0]
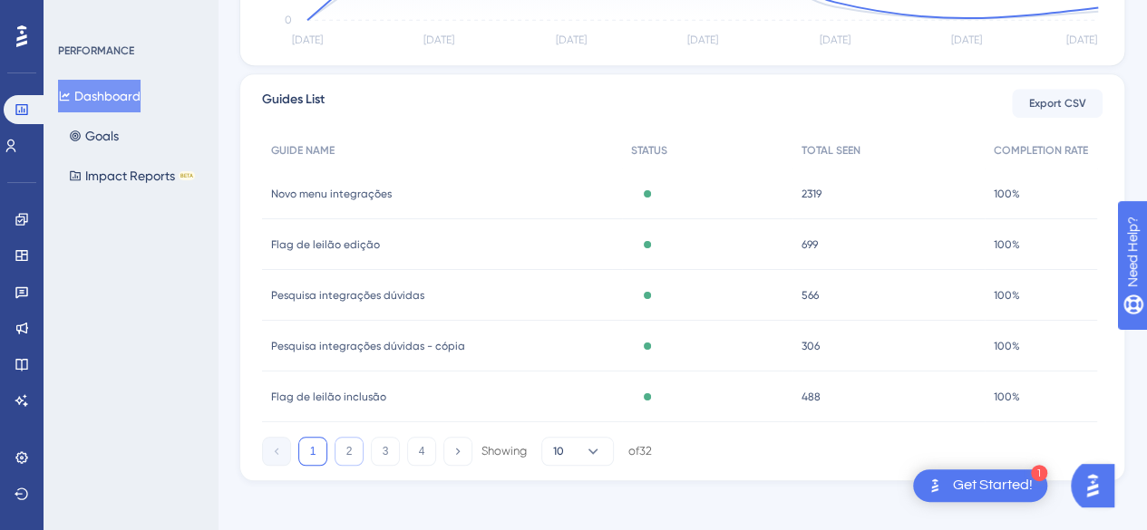
click at [341, 454] on button "2" at bounding box center [348, 451] width 29 height 29
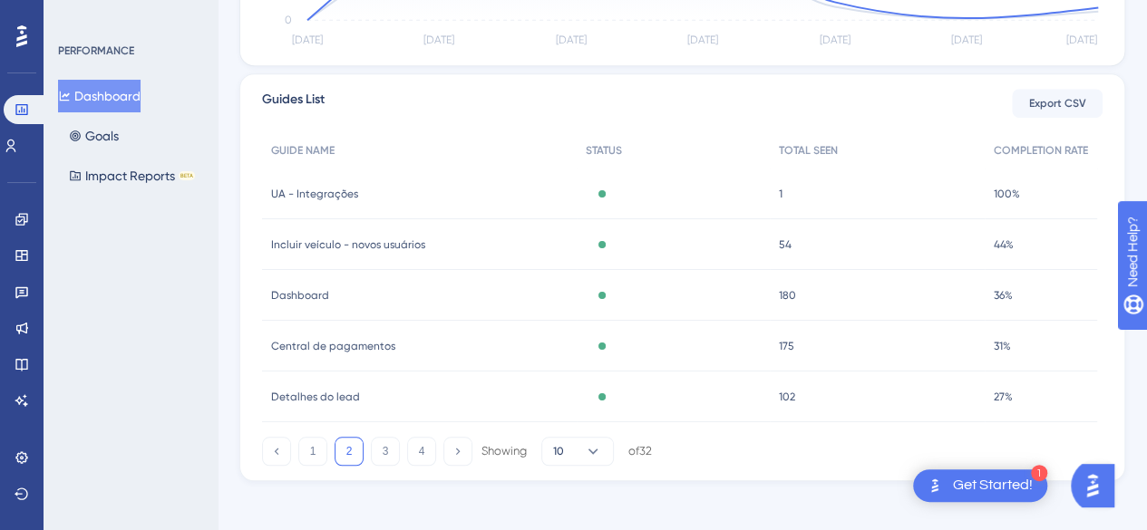
click at [351, 450] on button "2" at bounding box center [348, 451] width 29 height 29
click at [380, 447] on button "3" at bounding box center [385, 451] width 29 height 29
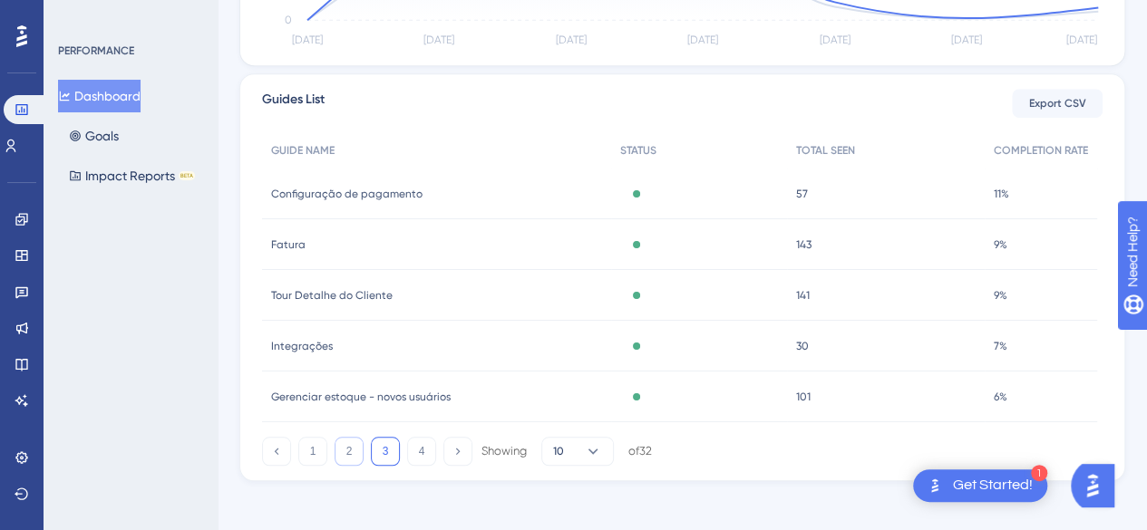
click at [343, 454] on button "2" at bounding box center [348, 451] width 29 height 29
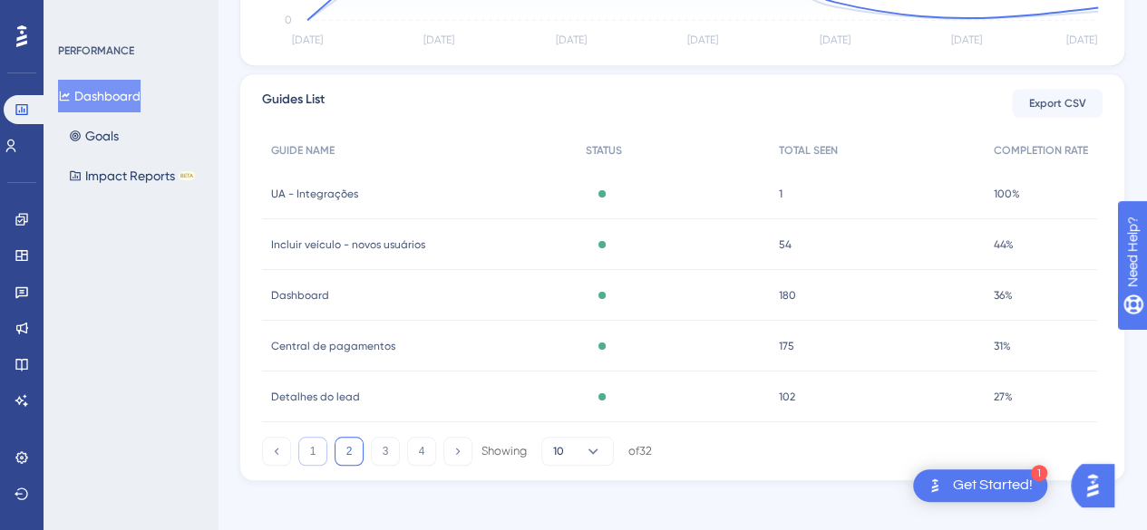
click at [314, 454] on button "1" at bounding box center [312, 451] width 29 height 29
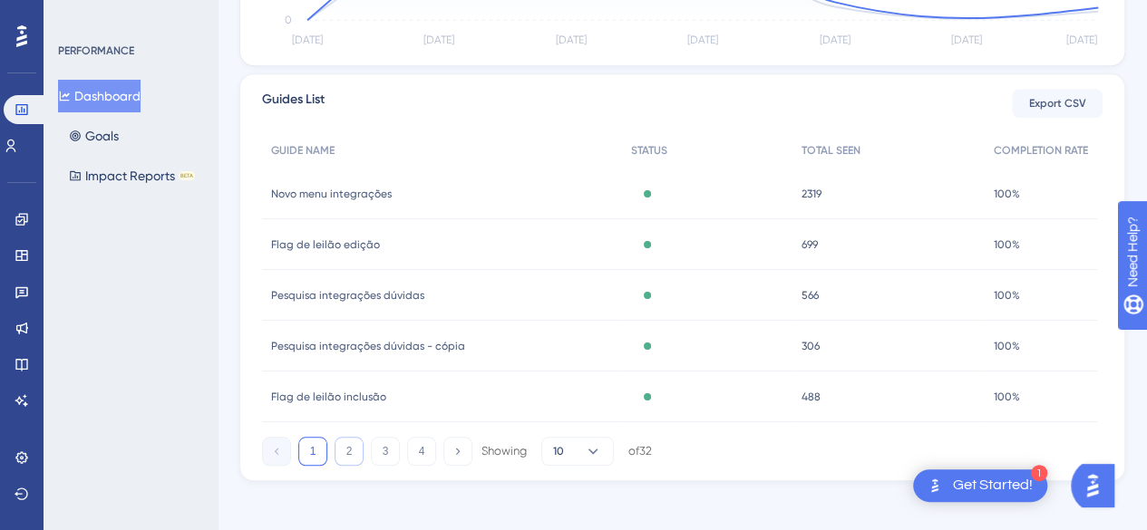
click at [361, 456] on button "2" at bounding box center [348, 451] width 29 height 29
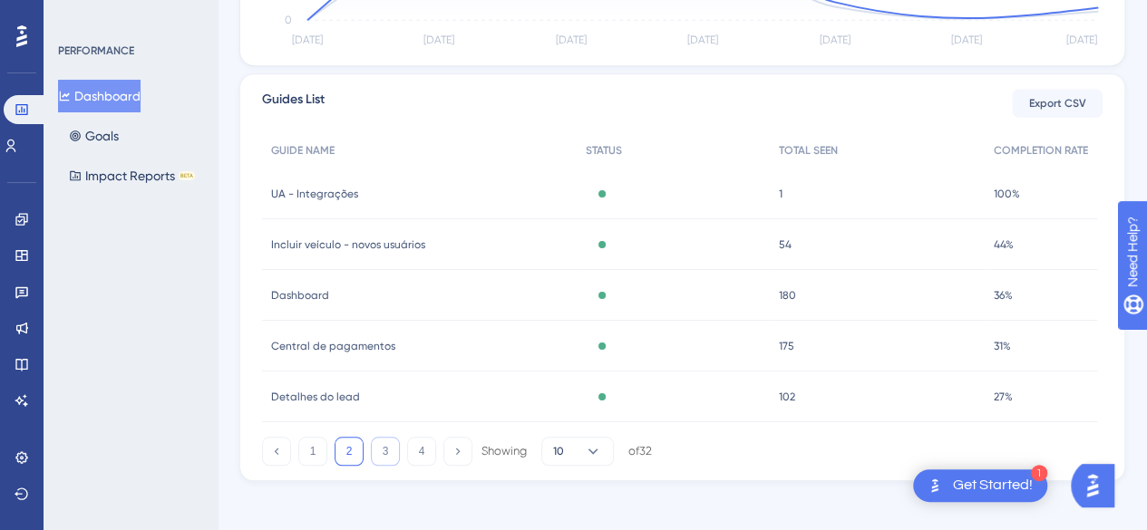
click at [384, 456] on button "3" at bounding box center [385, 451] width 29 height 29
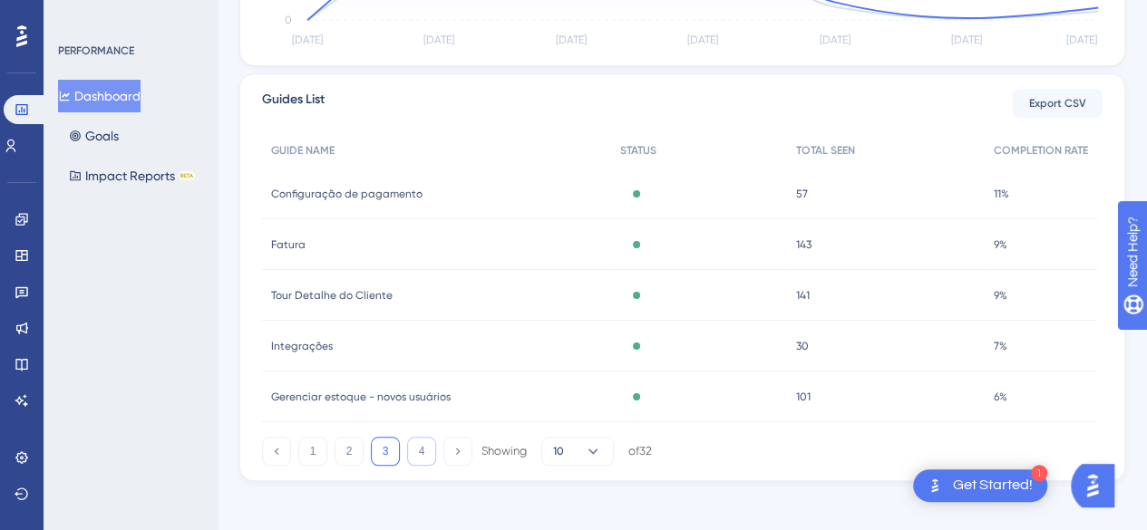
click at [419, 455] on button "4" at bounding box center [421, 451] width 29 height 29
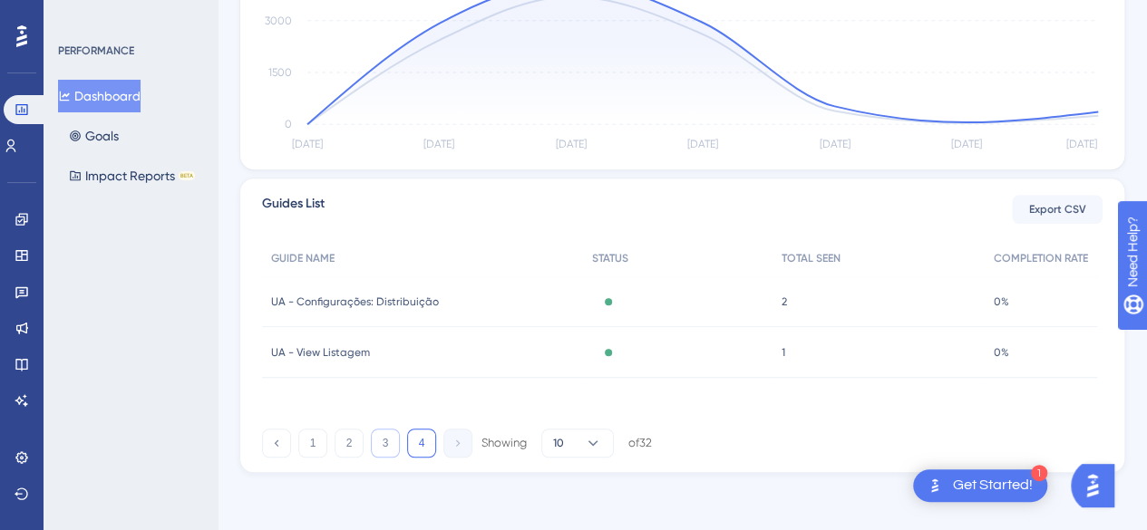
click at [390, 448] on button "3" at bounding box center [385, 443] width 29 height 29
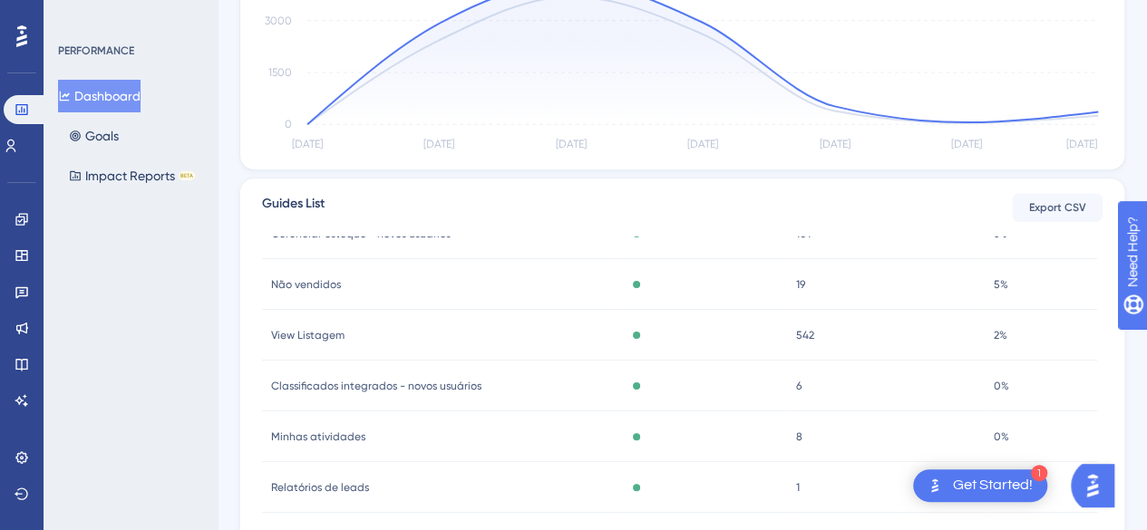
scroll to position [644, 0]
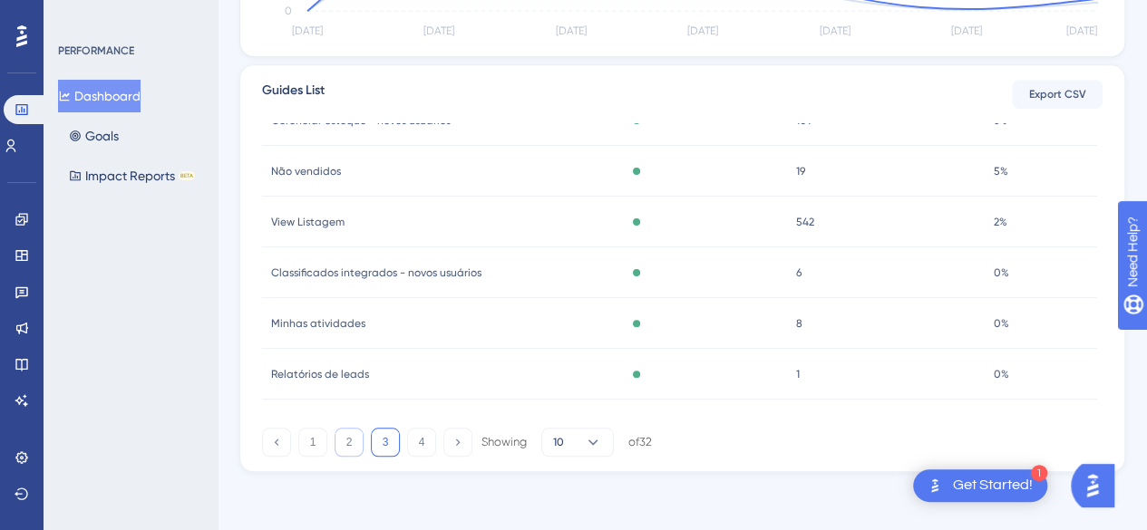
click at [350, 441] on button "2" at bounding box center [348, 442] width 29 height 29
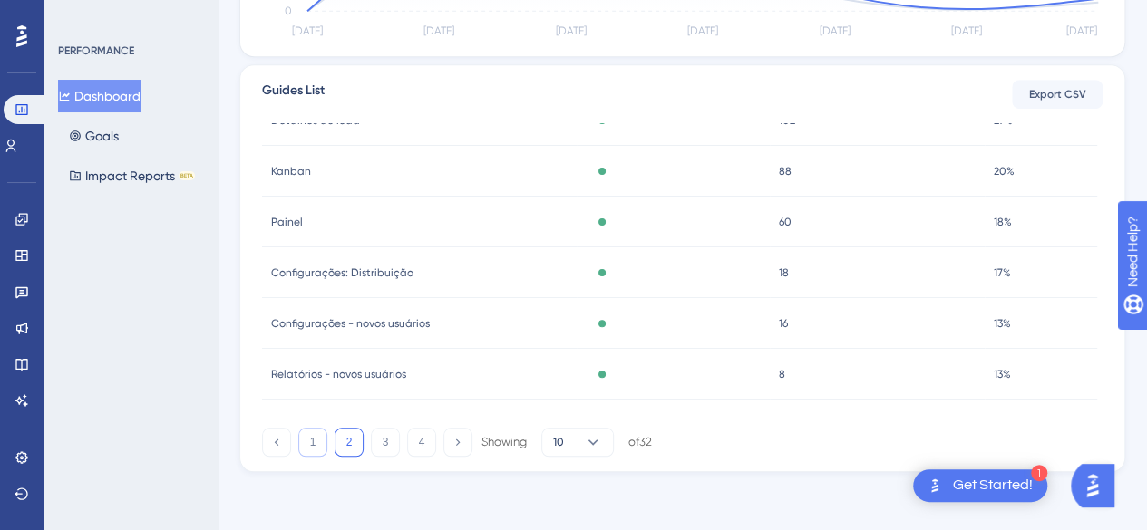
click at [318, 445] on button "1" at bounding box center [312, 442] width 29 height 29
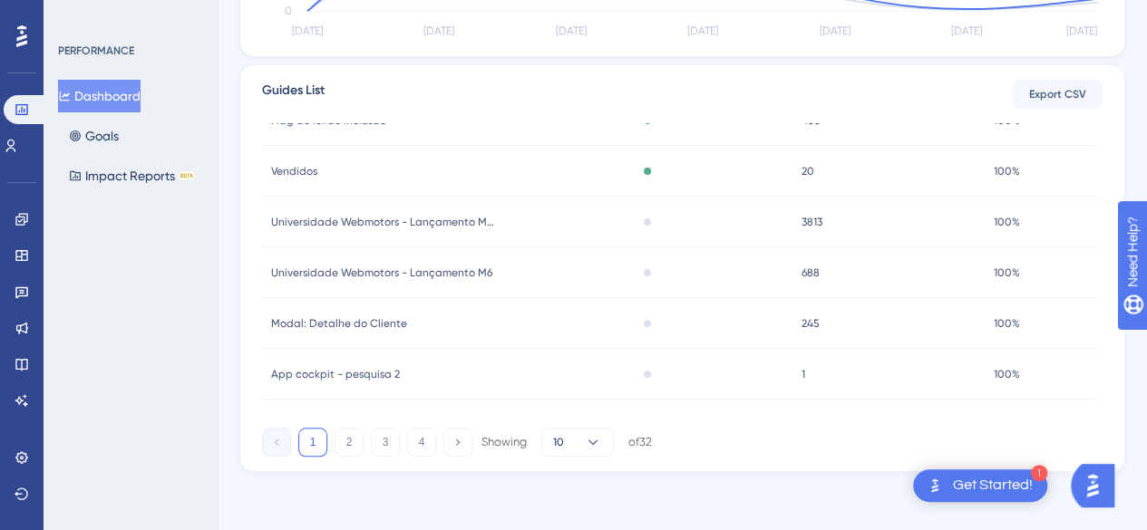
click at [315, 441] on button "1" at bounding box center [312, 442] width 29 height 29
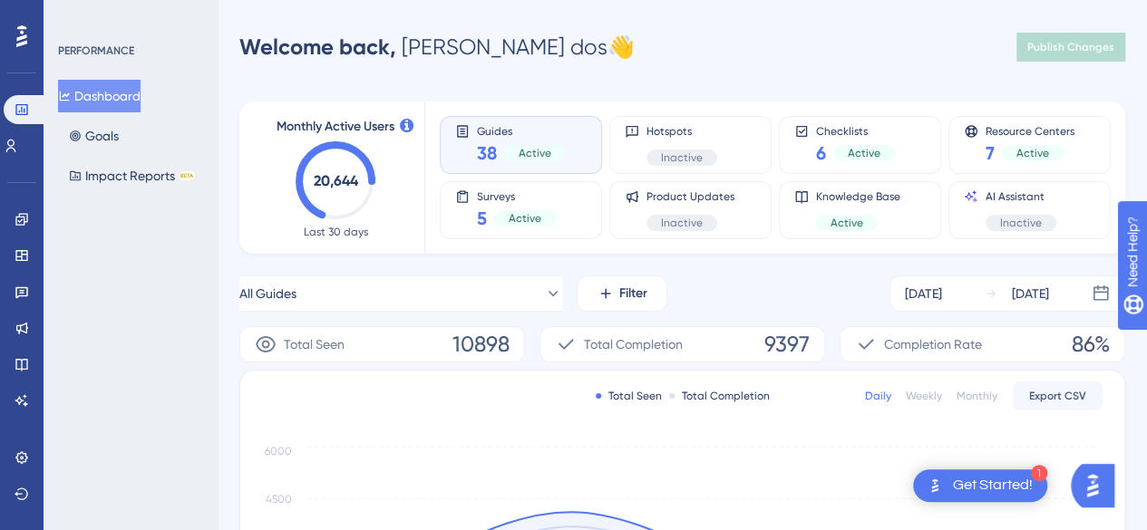
scroll to position [91, 0]
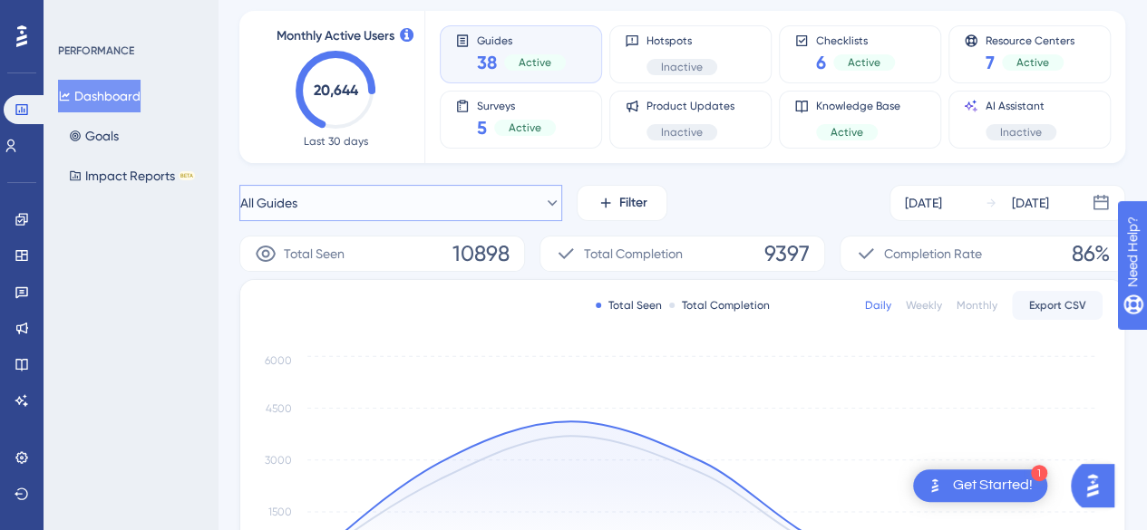
click at [398, 209] on button "All Guides" at bounding box center [400, 203] width 323 height 36
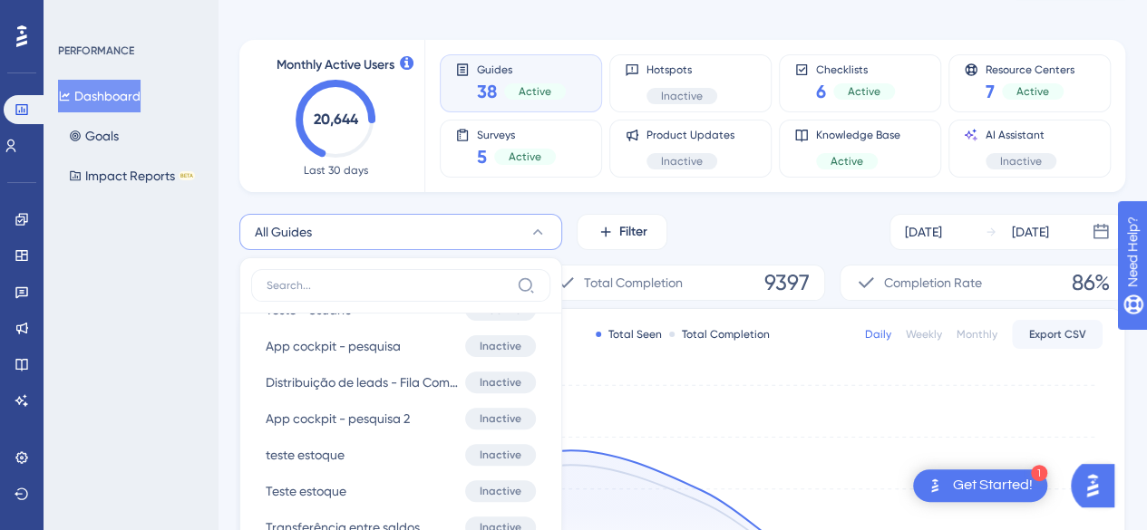
scroll to position [0, 0]
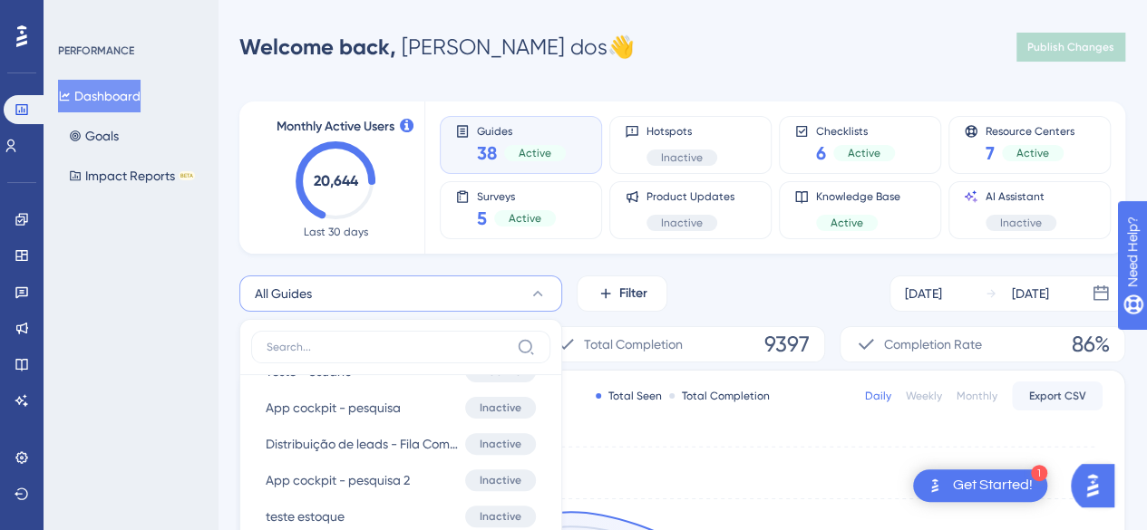
click at [177, 379] on div "PERFORMANCE Dashboard Goals Impact Reports BETA" at bounding box center [131, 265] width 174 height 530
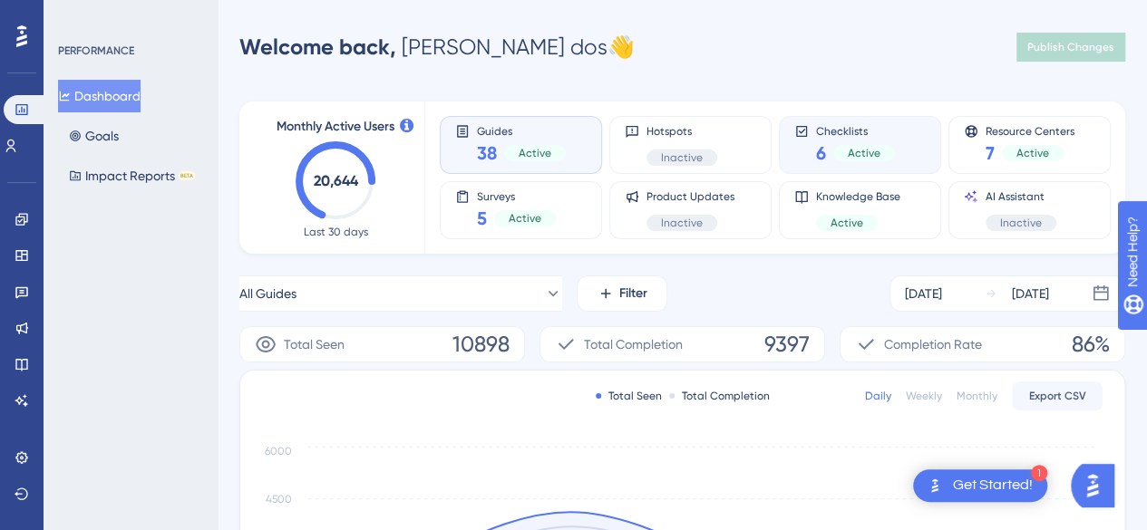
click at [865, 140] on div "Checklists 6 Active" at bounding box center [855, 145] width 79 height 42
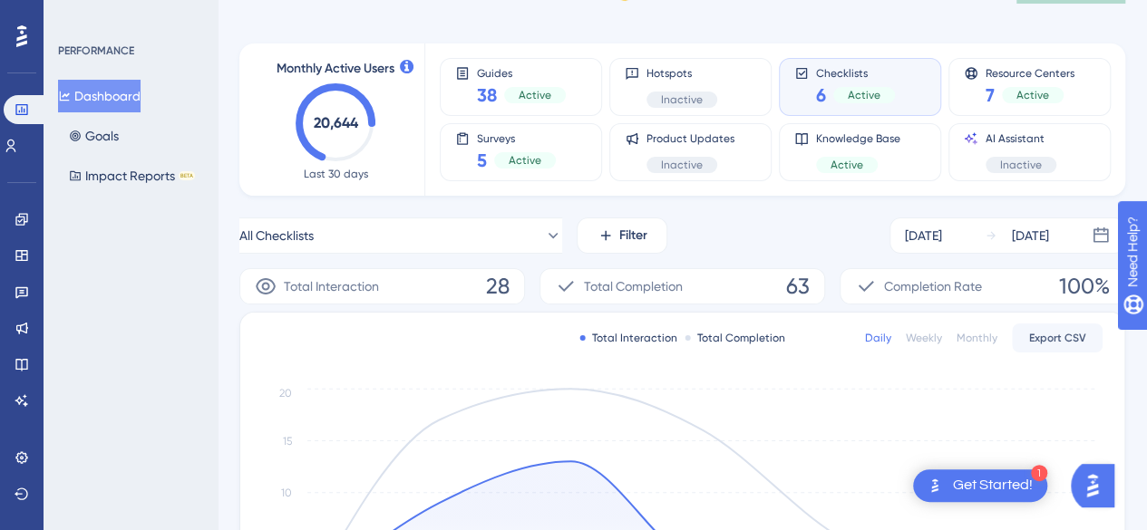
scroll to position [30, 0]
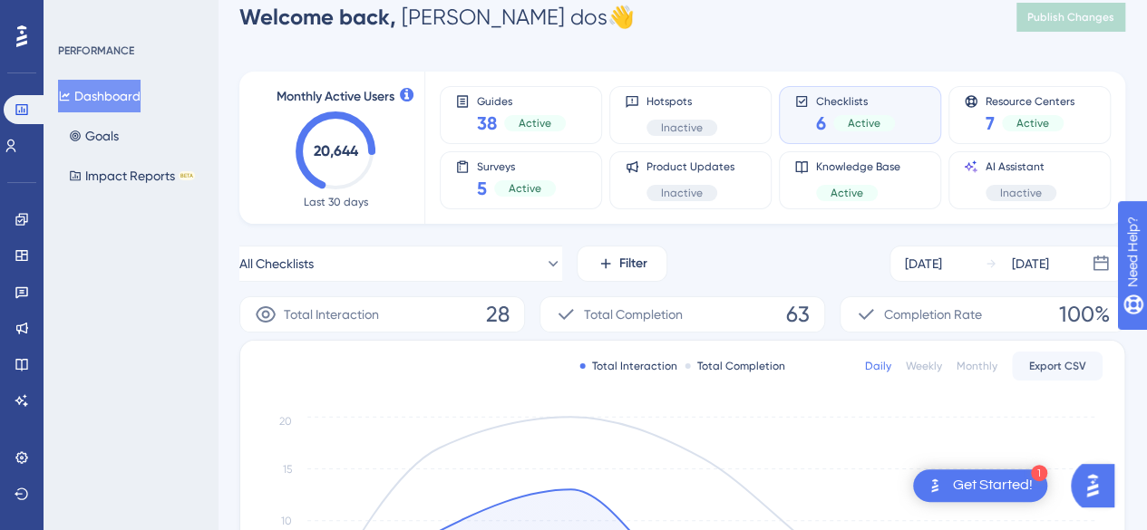
click at [803, 113] on div "Checklists 6 Active" at bounding box center [859, 115] width 131 height 42
click at [462, 194] on div "Surveys 5 Active" at bounding box center [520, 181] width 131 height 42
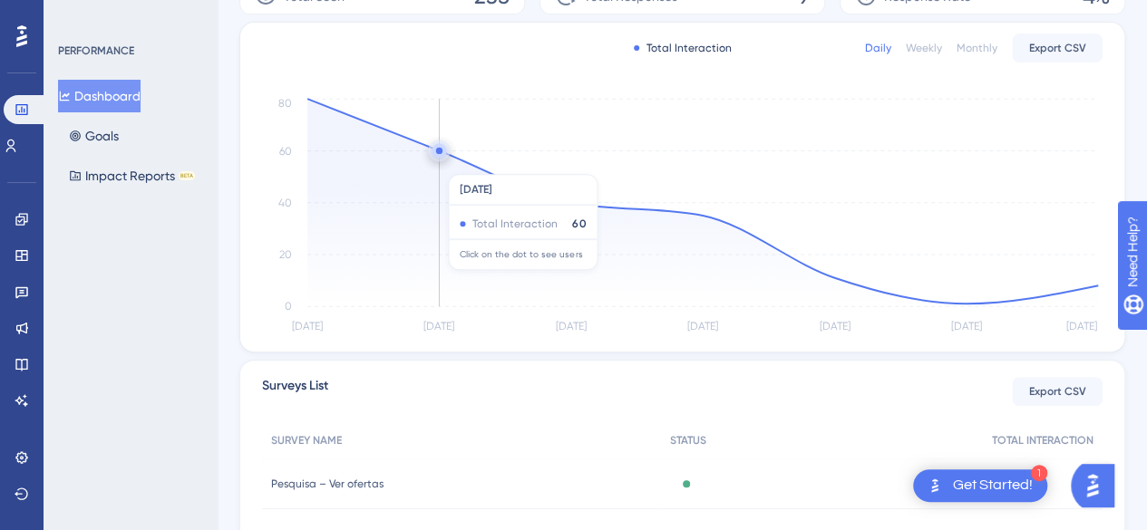
scroll to position [131, 0]
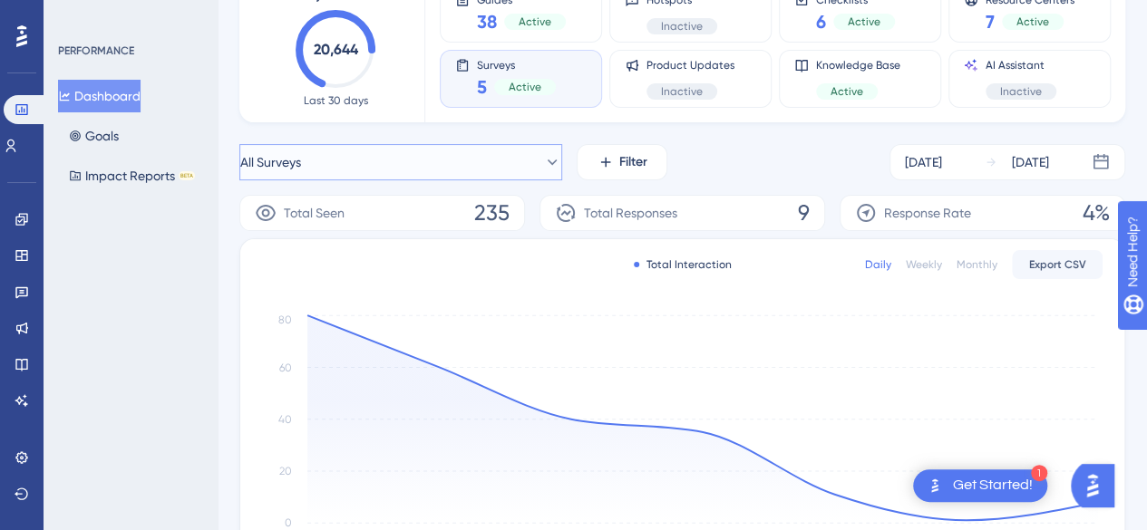
click at [497, 160] on button "All Surveys" at bounding box center [400, 162] width 323 height 36
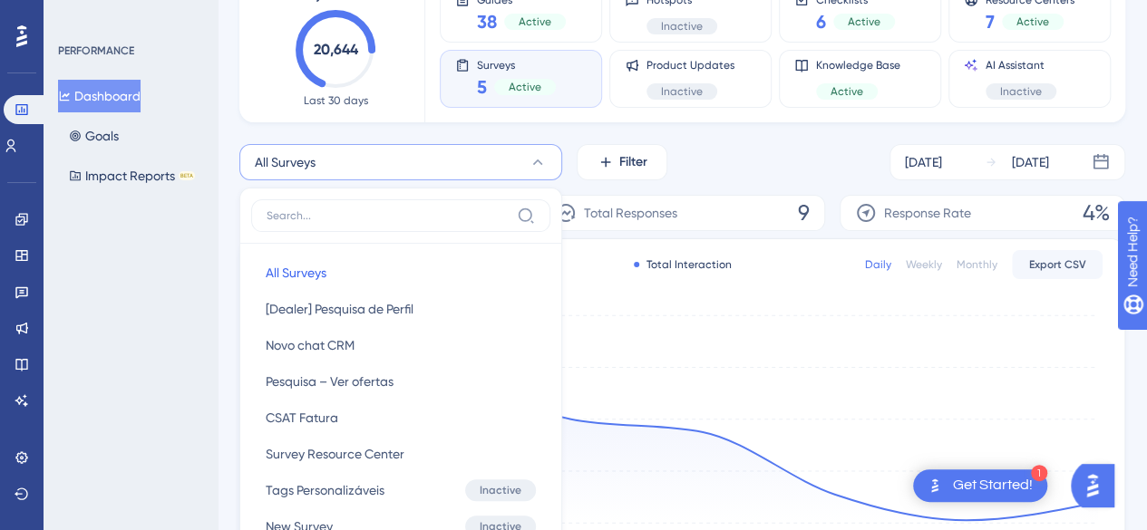
scroll to position [233, 0]
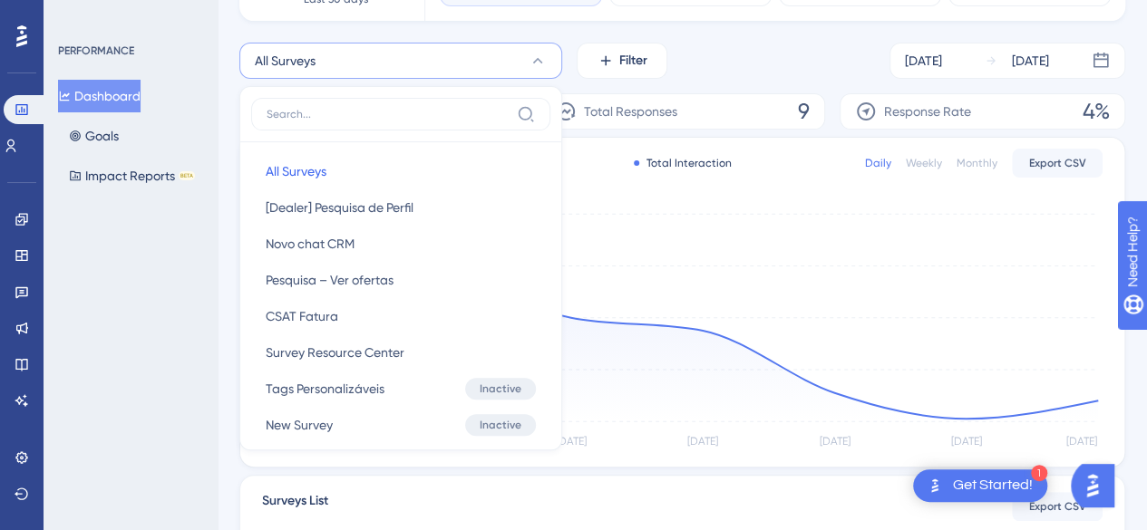
click at [198, 280] on div "PERFORMANCE Dashboard Goals Impact Reports BETA" at bounding box center [131, 265] width 174 height 530
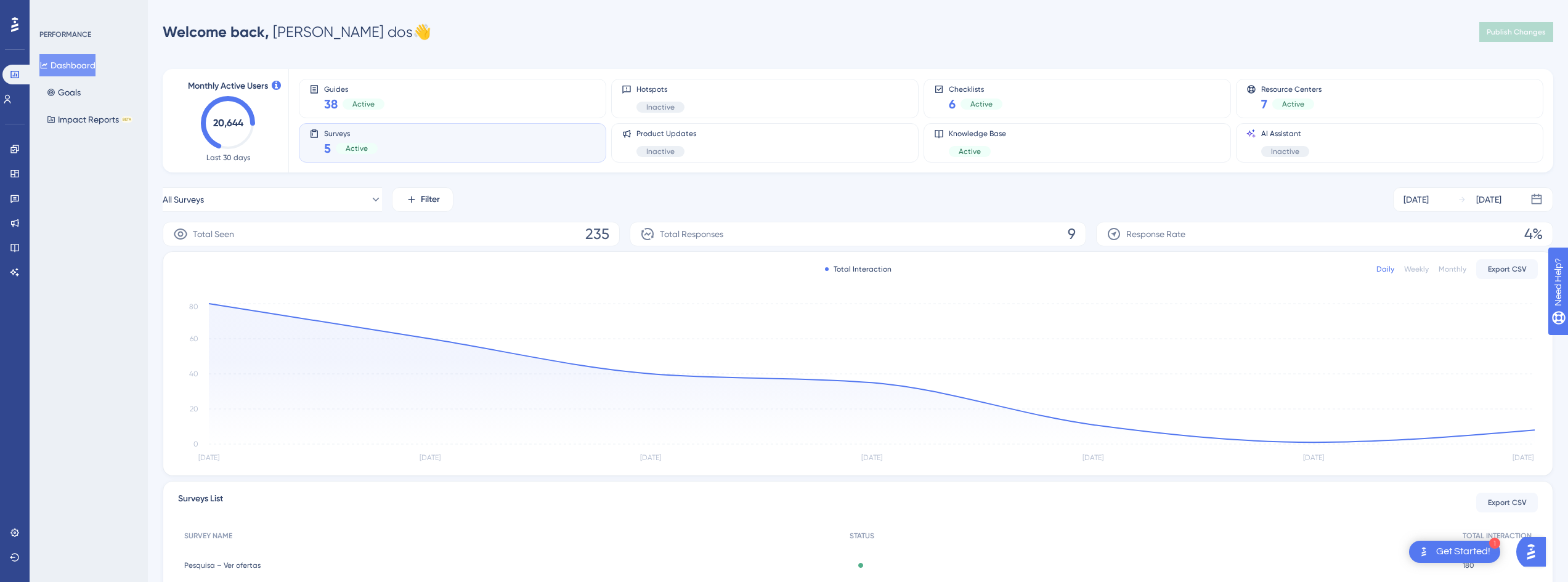
scroll to position [62, 0]
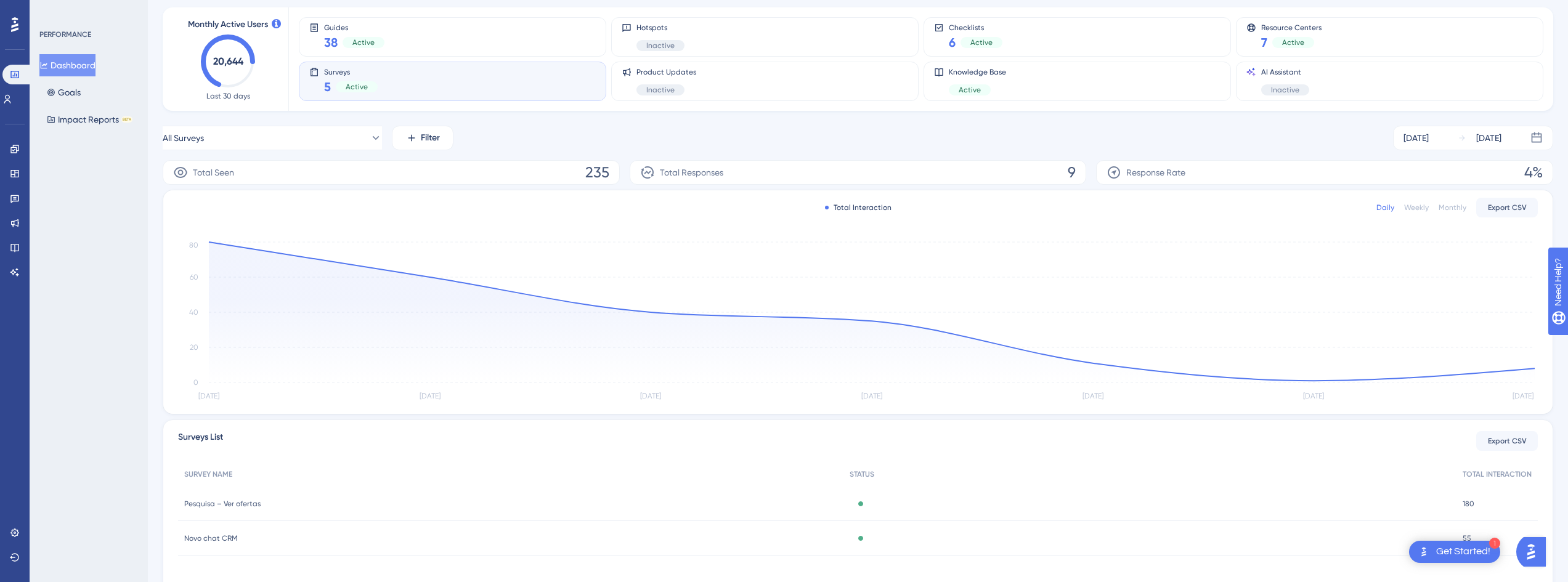
click at [352, 86] on span "Active" at bounding box center [356, 87] width 22 height 10
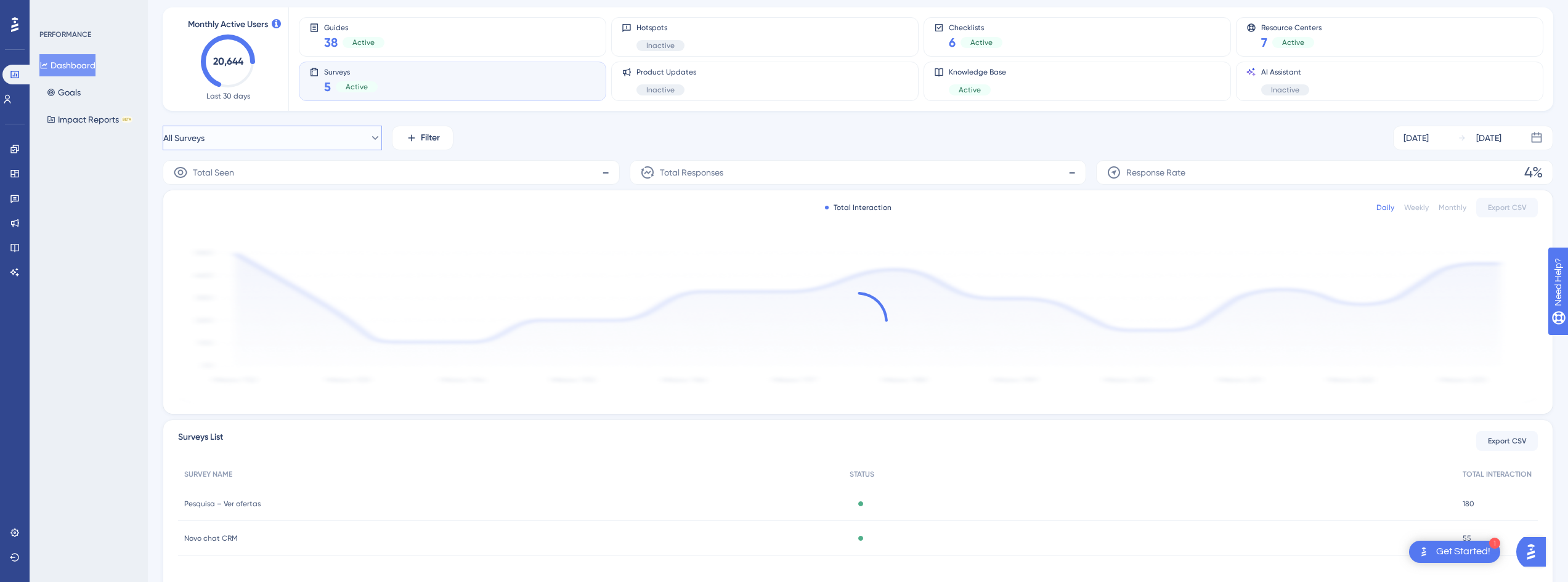
click at [354, 143] on button "All Surveys" at bounding box center [272, 138] width 220 height 24
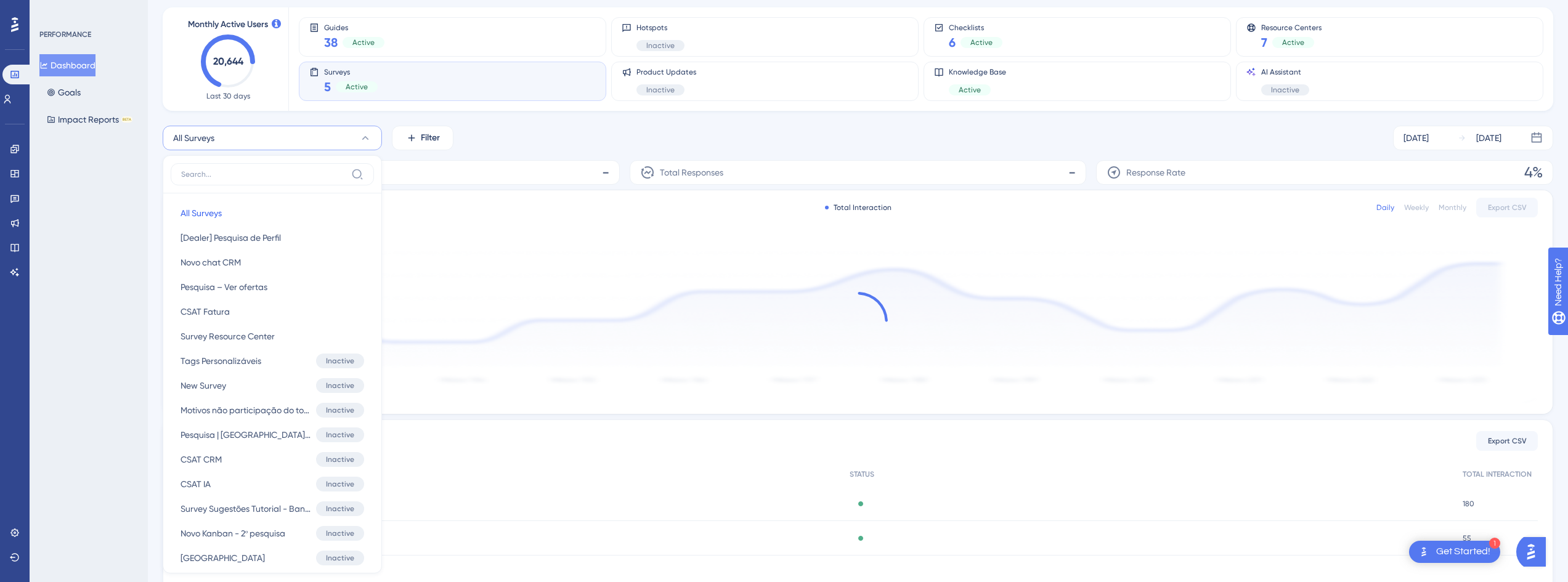
scroll to position [135, 0]
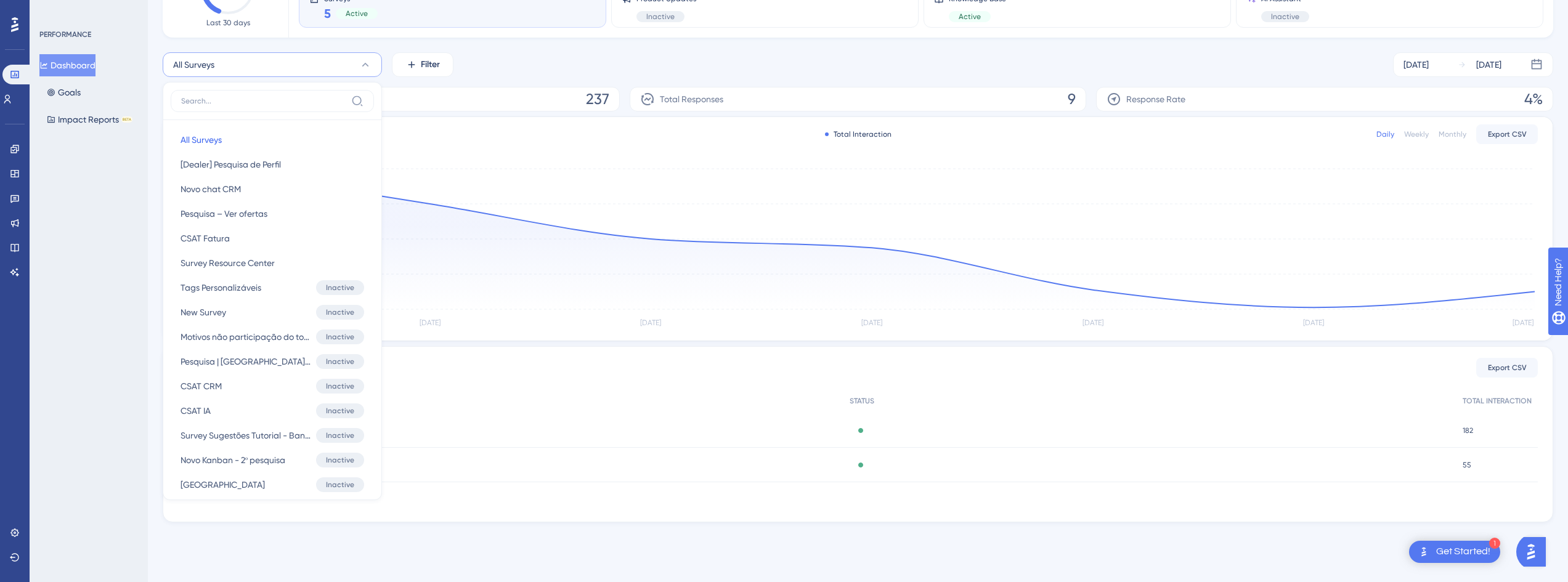
click at [124, 227] on div "PERFORMANCE Dashboard Goals Impact Reports BETA" at bounding box center [89, 291] width 118 height 582
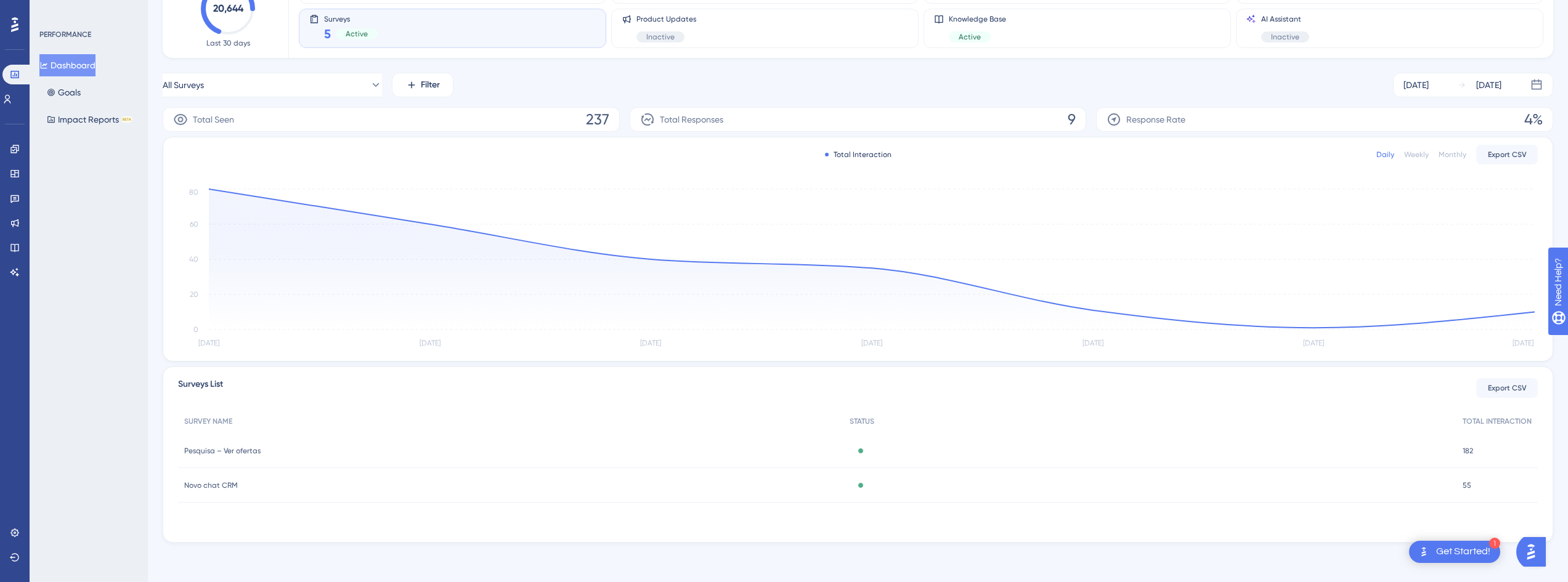
click at [211, 188] on icon "[DATE] Aug [DATE] Aug [DATE] Aug [DATE] 0 20 40 60 80" at bounding box center [858, 269] width 1359 height 165
click at [211, 190] on circle at bounding box center [209, 189] width 10 height 10
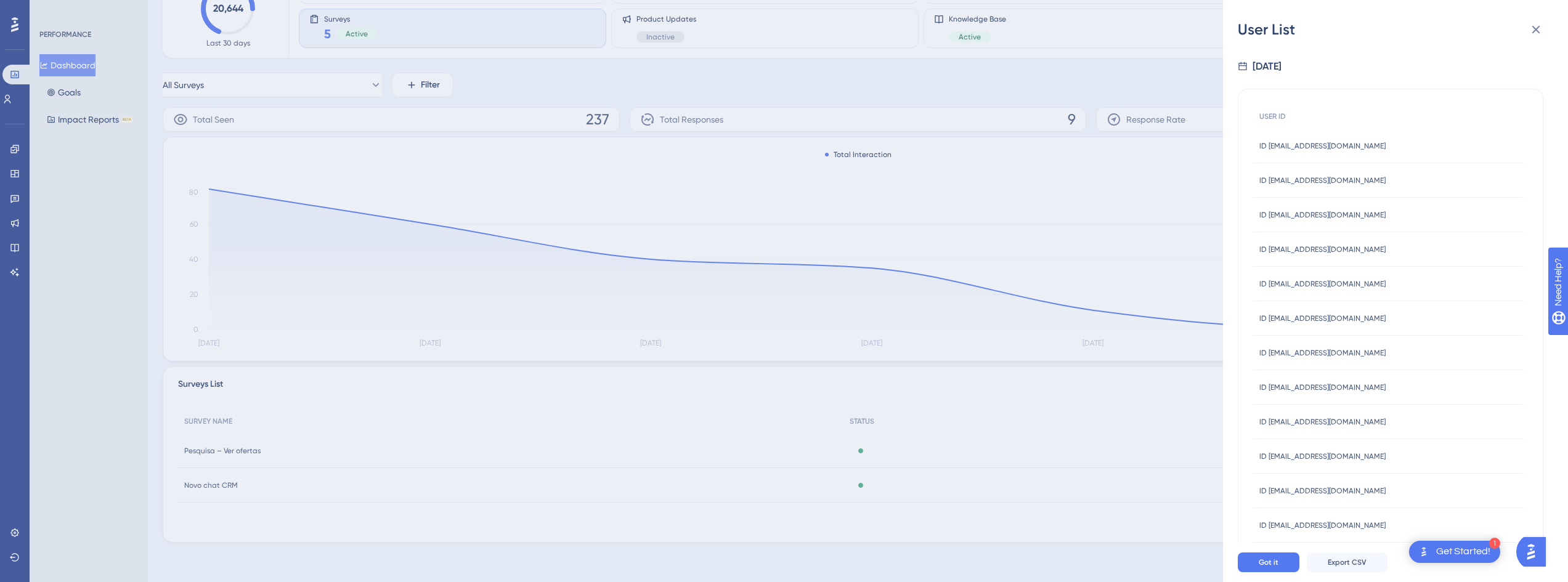
click at [788, 359] on div "User List [DATE] USER ID ID [EMAIL_ADDRESS][DOMAIN_NAME] ID [EMAIL_ADDRESS][DOM…" at bounding box center [784, 291] width 1568 height 582
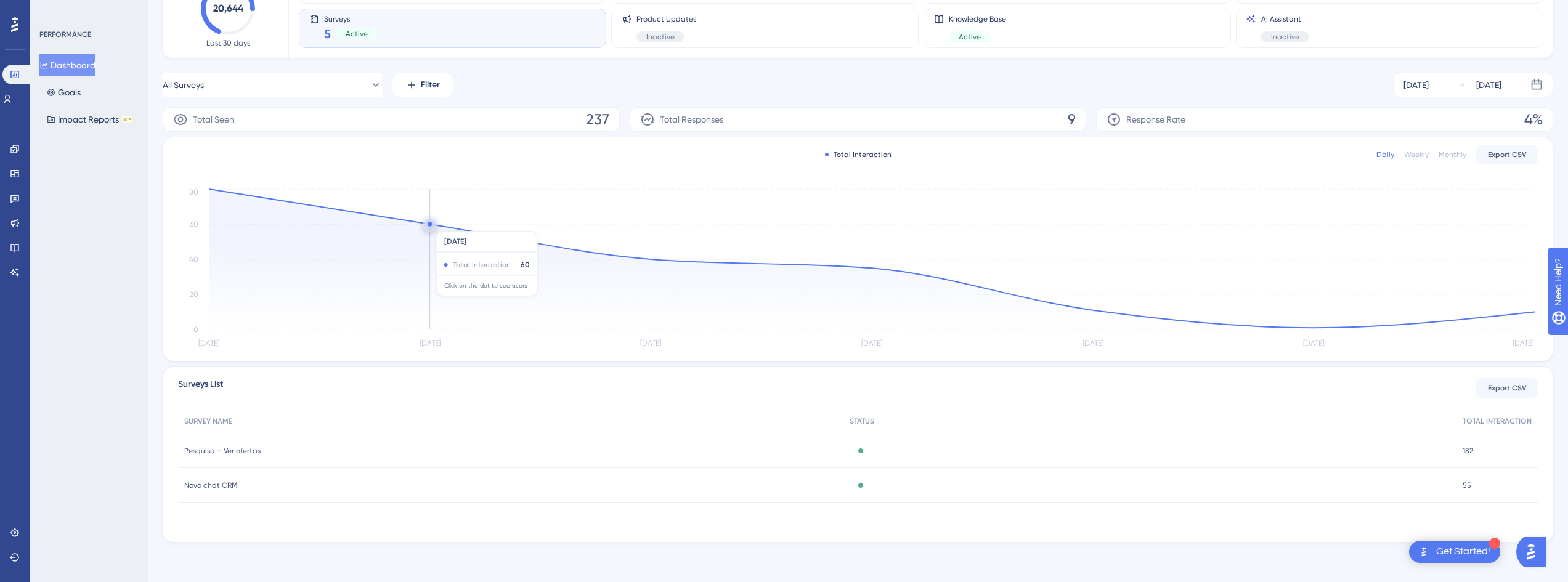
drag, startPoint x: 431, startPoint y: 225, endPoint x: 680, endPoint y: 260, distance: 251.4
click at [431, 225] on circle at bounding box center [430, 224] width 4 height 4
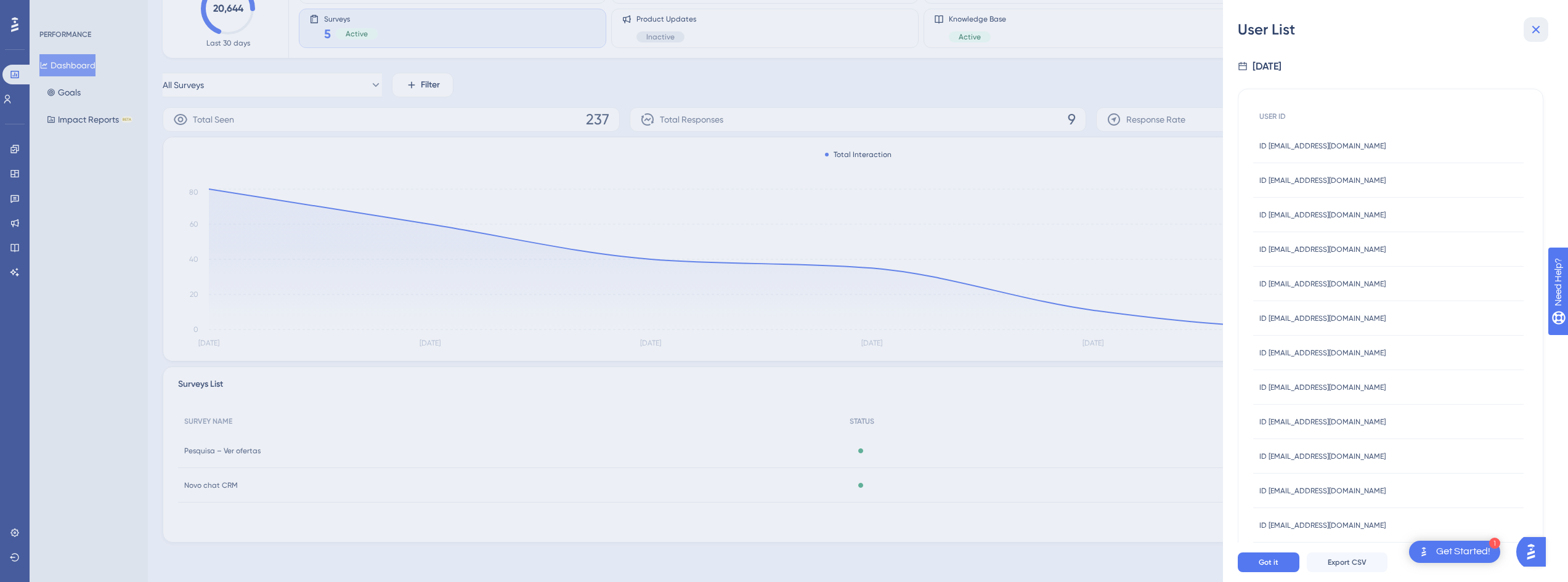
click at [788, 29] on icon at bounding box center [1536, 30] width 15 height 15
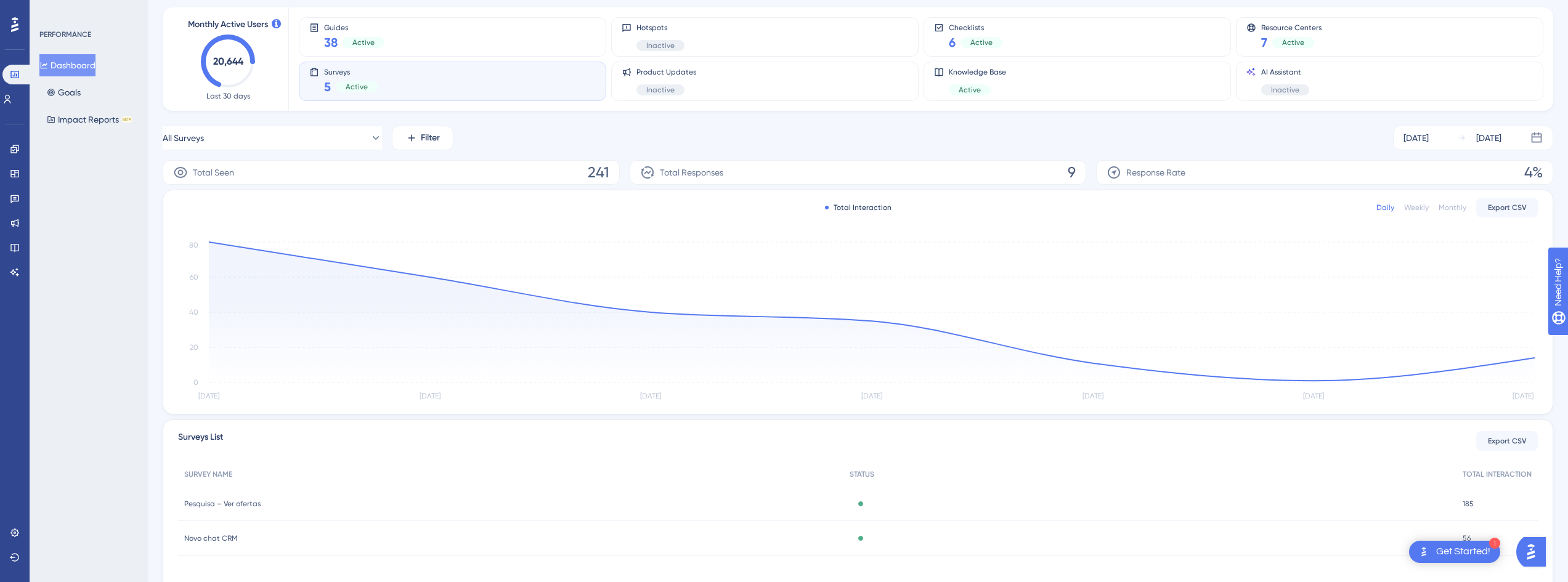
scroll to position [0, 0]
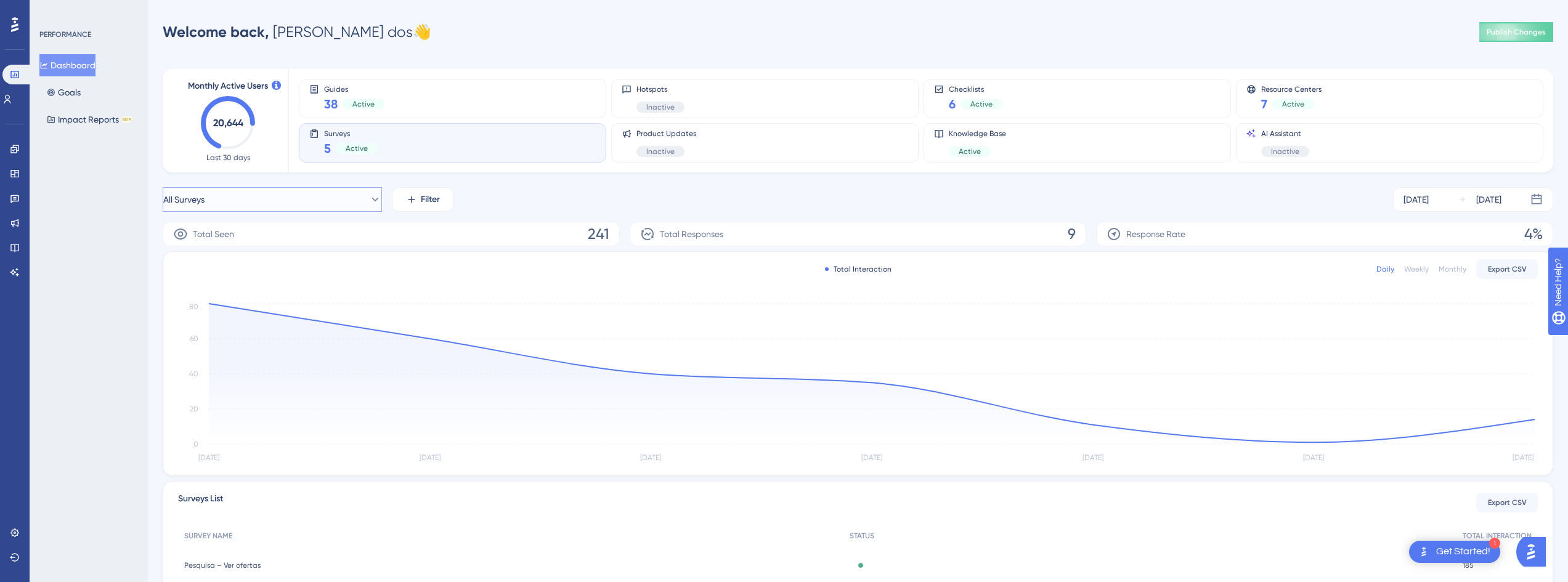
click at [345, 201] on button "All Surveys" at bounding box center [272, 200] width 220 height 24
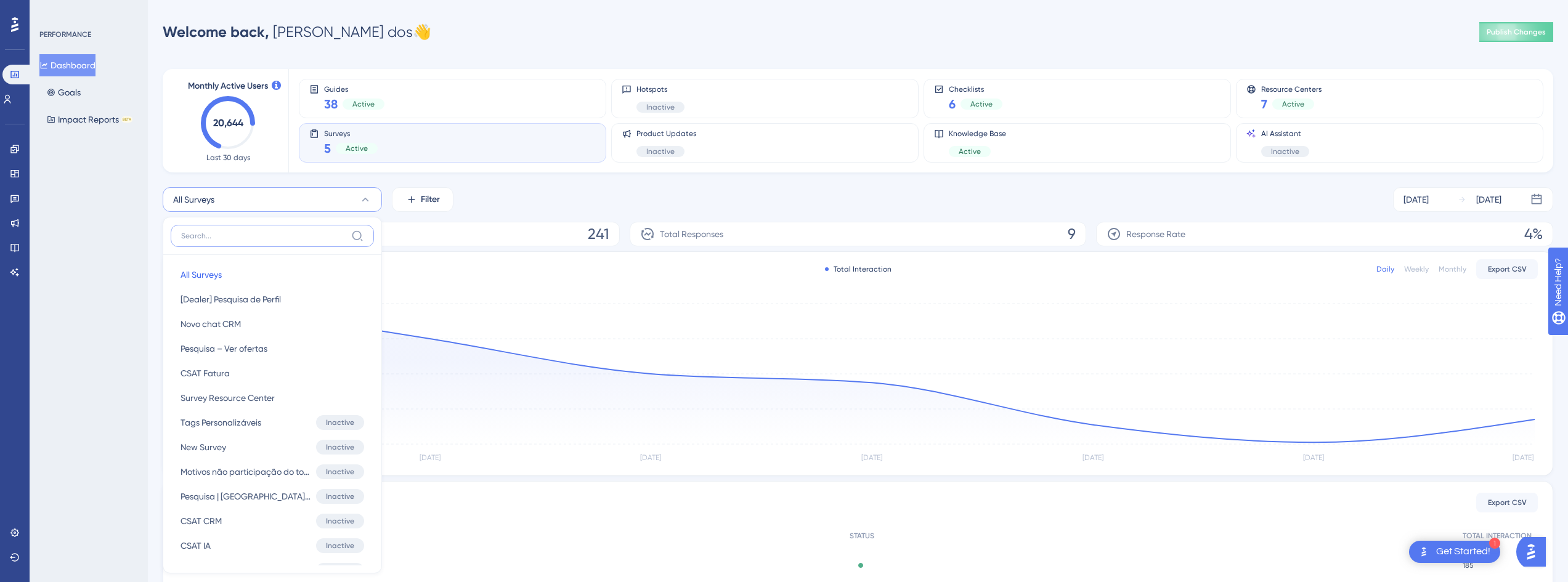
scroll to position [101, 0]
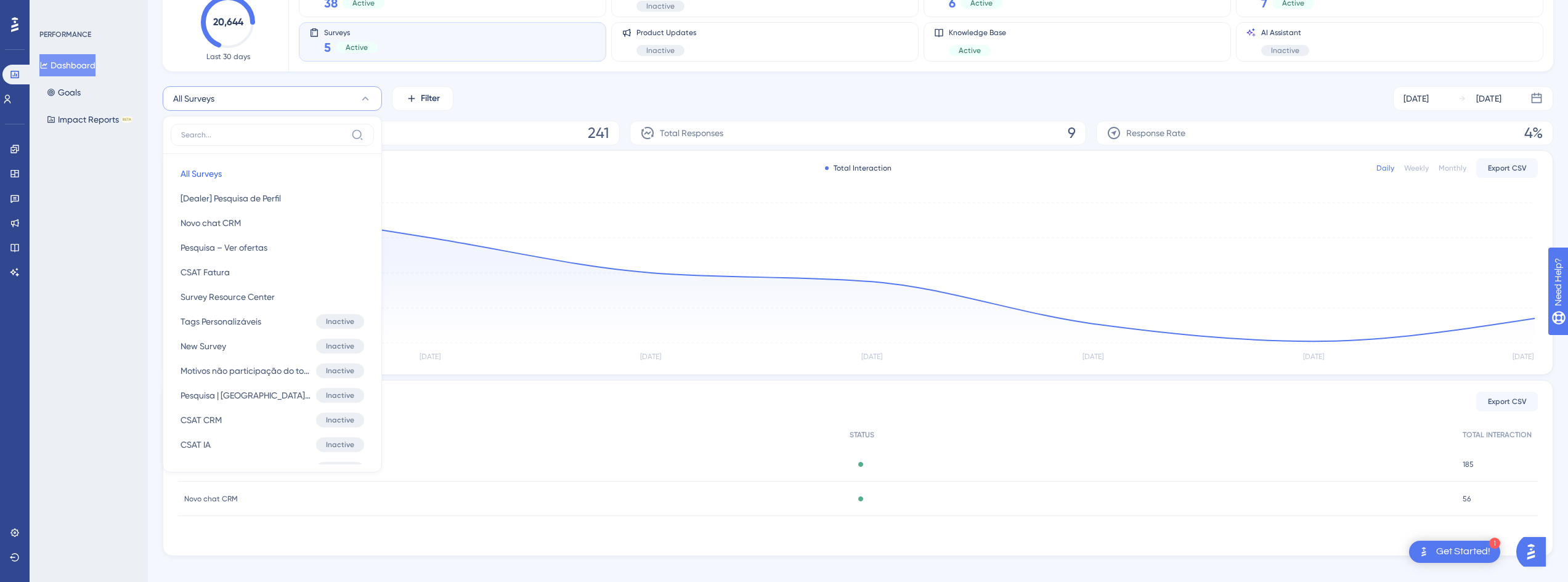
click at [521, 137] on div "Total Seen 241" at bounding box center [391, 133] width 457 height 24
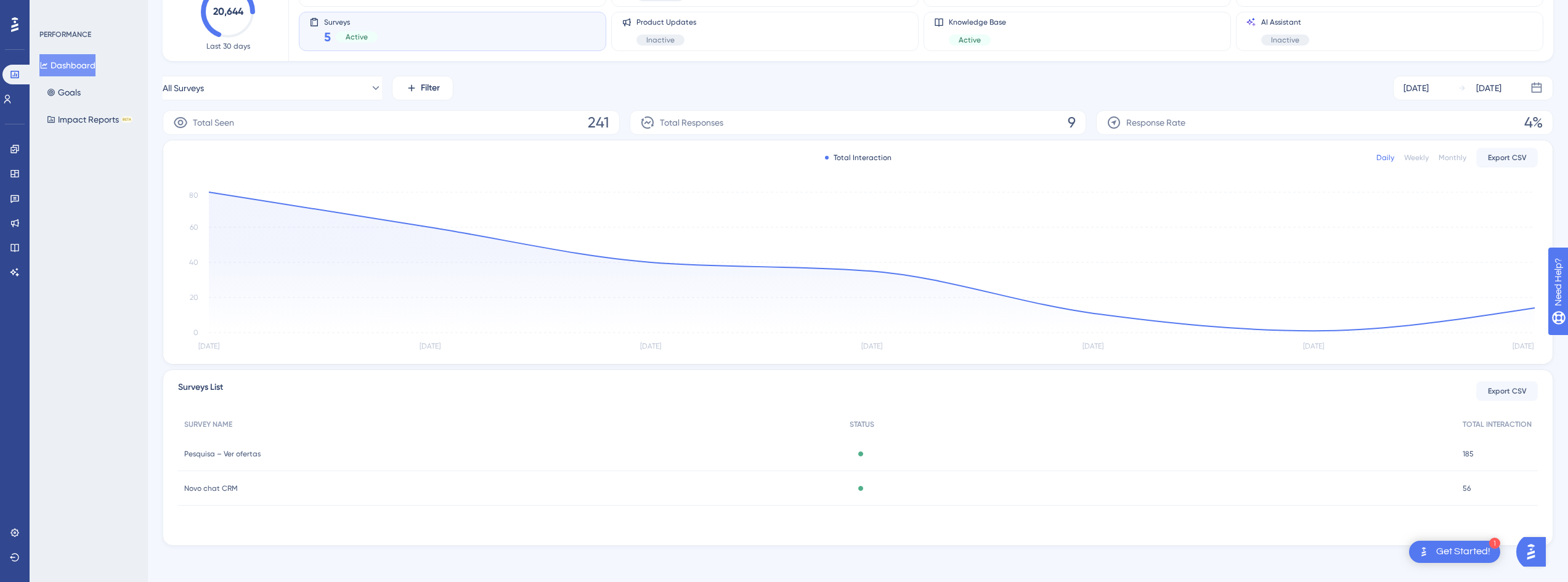
scroll to position [115, 0]
click at [788, 360] on div "Get Started!" at bounding box center [1463, 552] width 54 height 14
click at [788, 279] on icon "Close Checklist" at bounding box center [1480, 279] width 15 height 15
click at [788, 360] on button "Open AI Assistant Launcher" at bounding box center [1531, 552] width 30 height 30
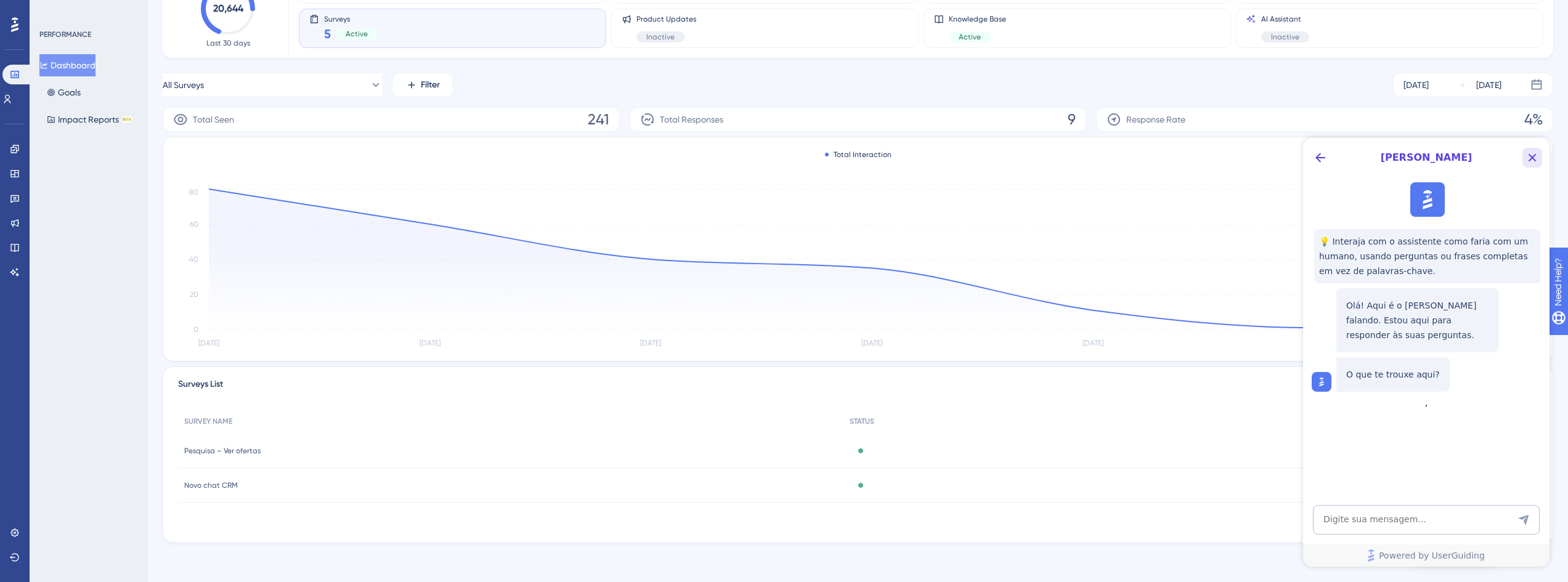
scroll to position [0, 0]
click at [788, 161] on icon "Close Button" at bounding box center [1532, 158] width 15 height 15
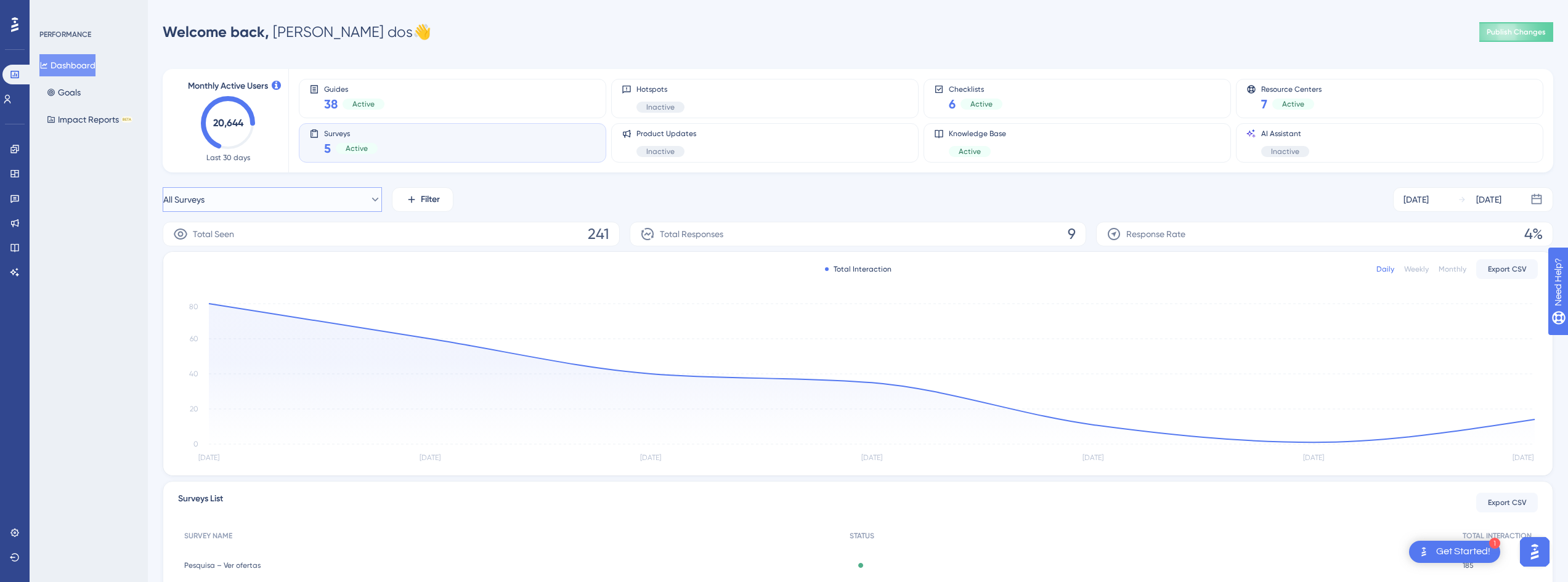
click at [351, 192] on button "All Surveys" at bounding box center [272, 200] width 220 height 24
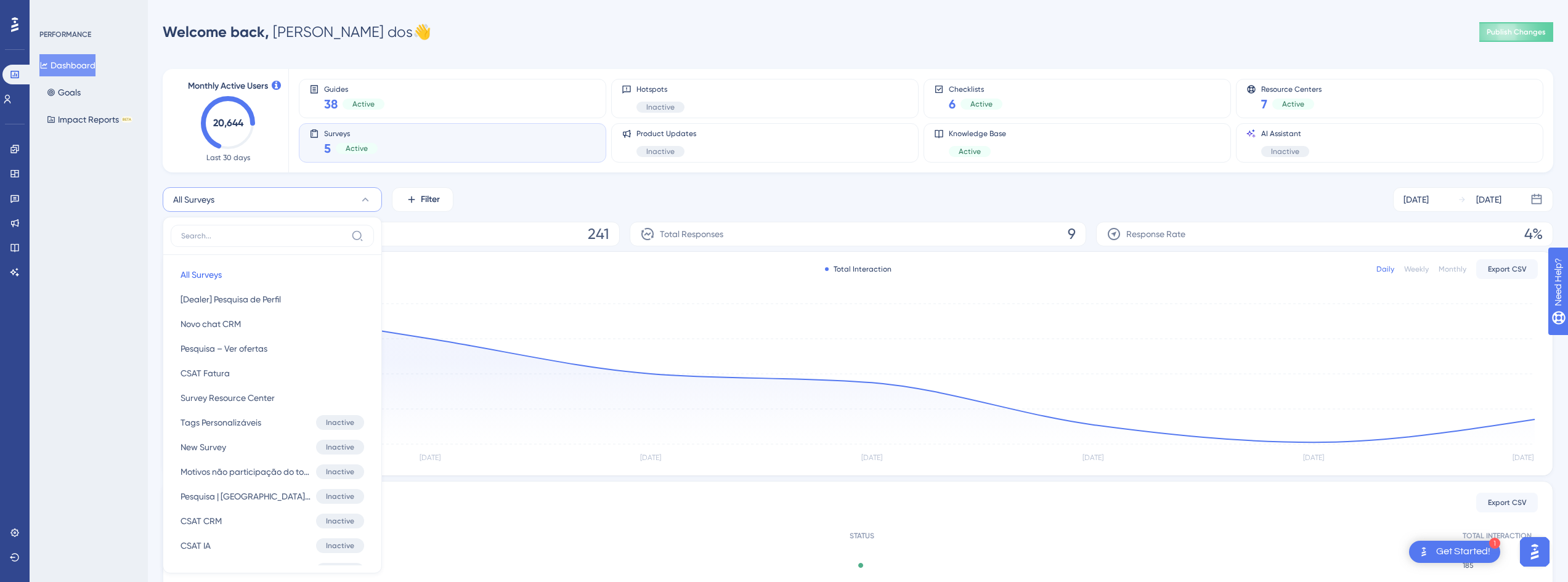
scroll to position [101, 0]
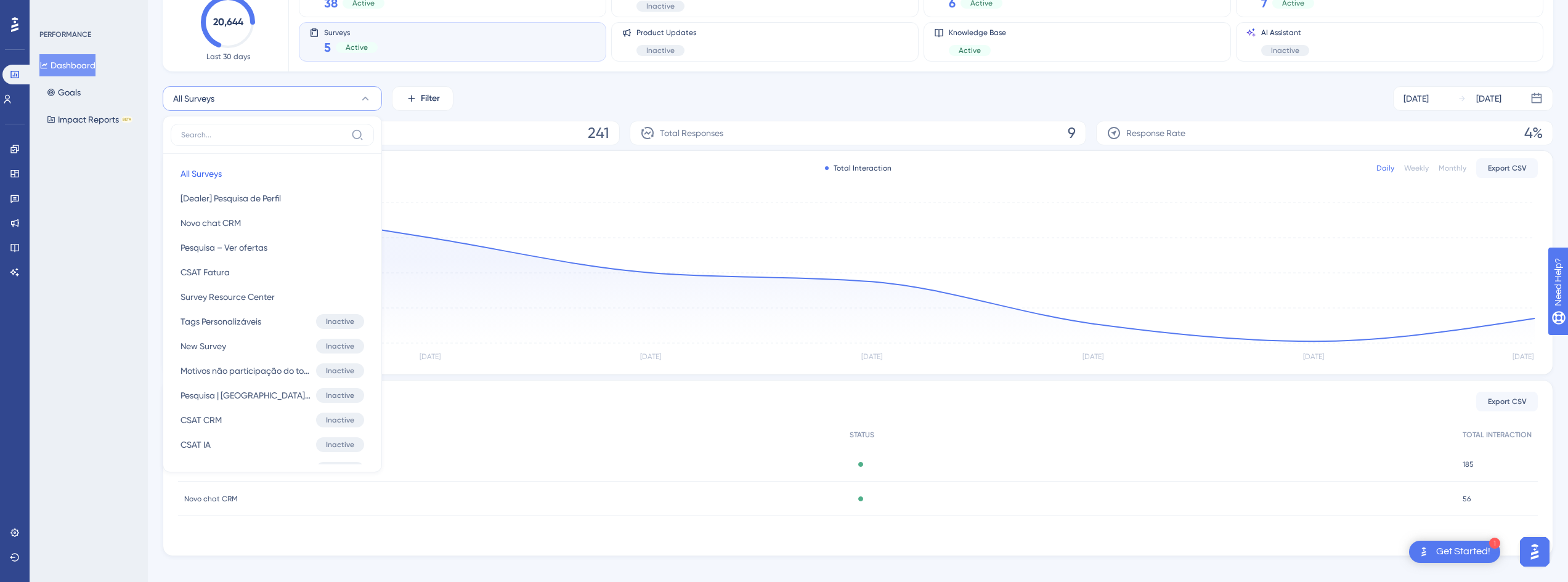
click at [490, 115] on div "All Surveys All Surveys All Surveys [Dealer] Pesquisa de Perfil [Dealer] Pesqui…" at bounding box center [858, 322] width 1391 height 470
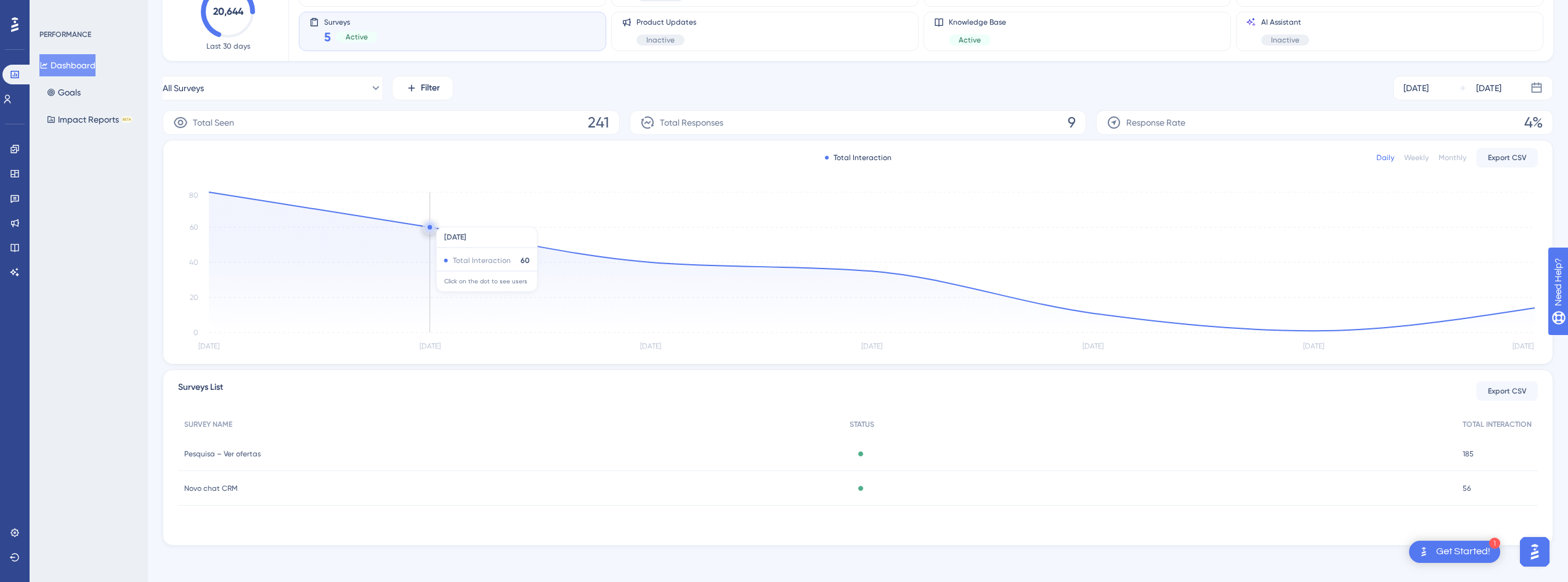
scroll to position [115, 0]
